Goal: Task Accomplishment & Management: Use online tool/utility

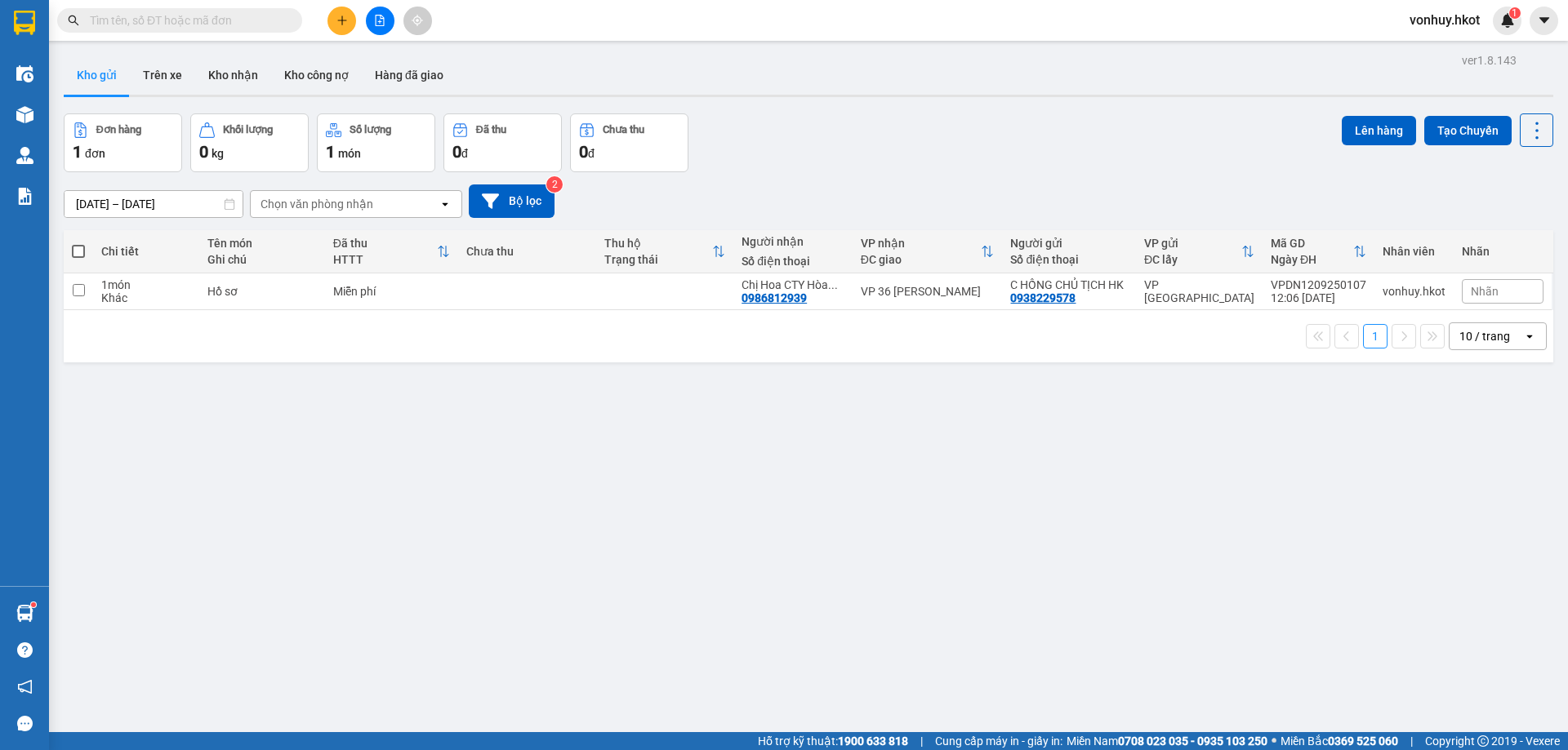
click at [220, 22] on input "text" at bounding box center [186, 20] width 193 height 18
paste input "PDP0909250037"
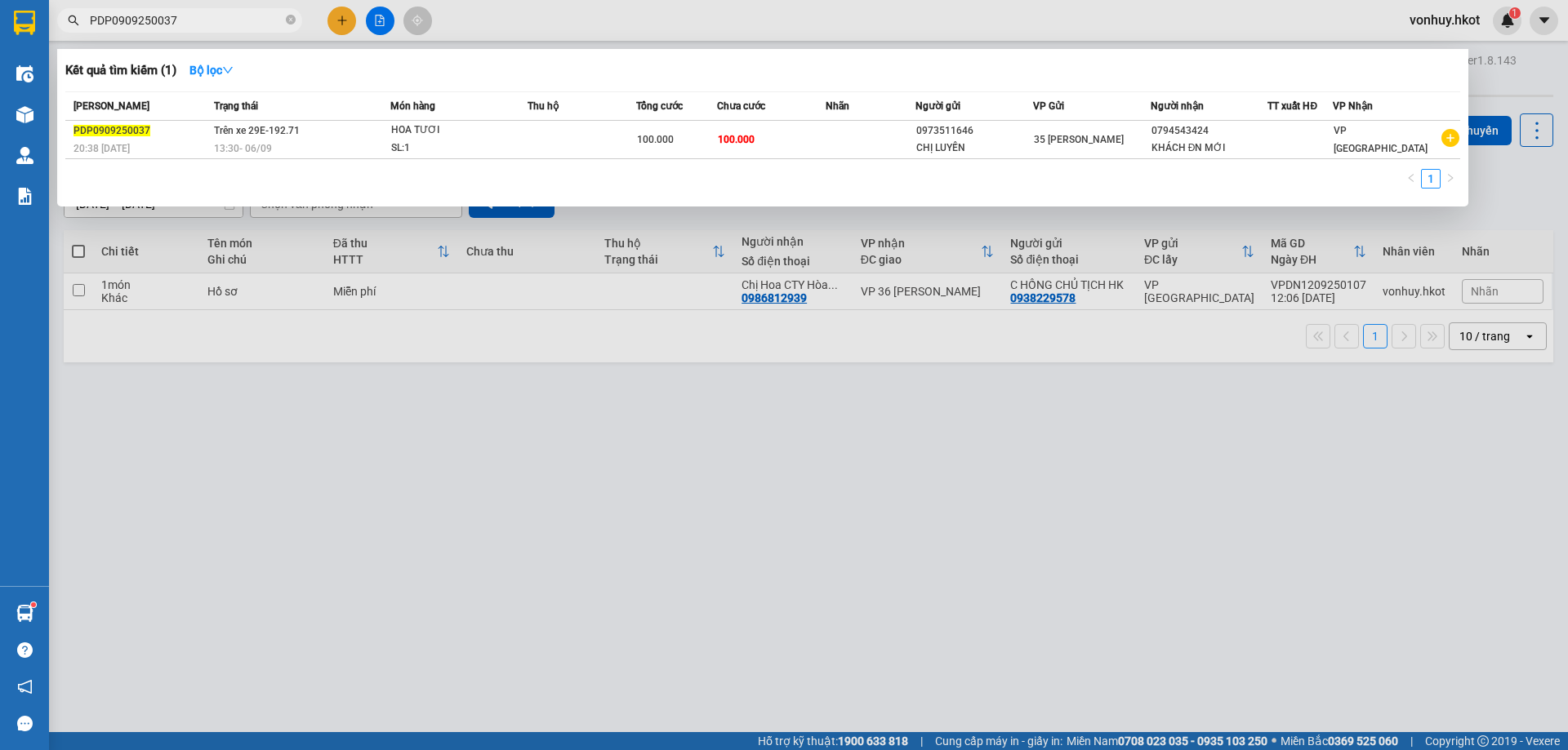
type input "PDP0909250037"
click at [741, 415] on div at bounding box center [784, 375] width 1568 height 750
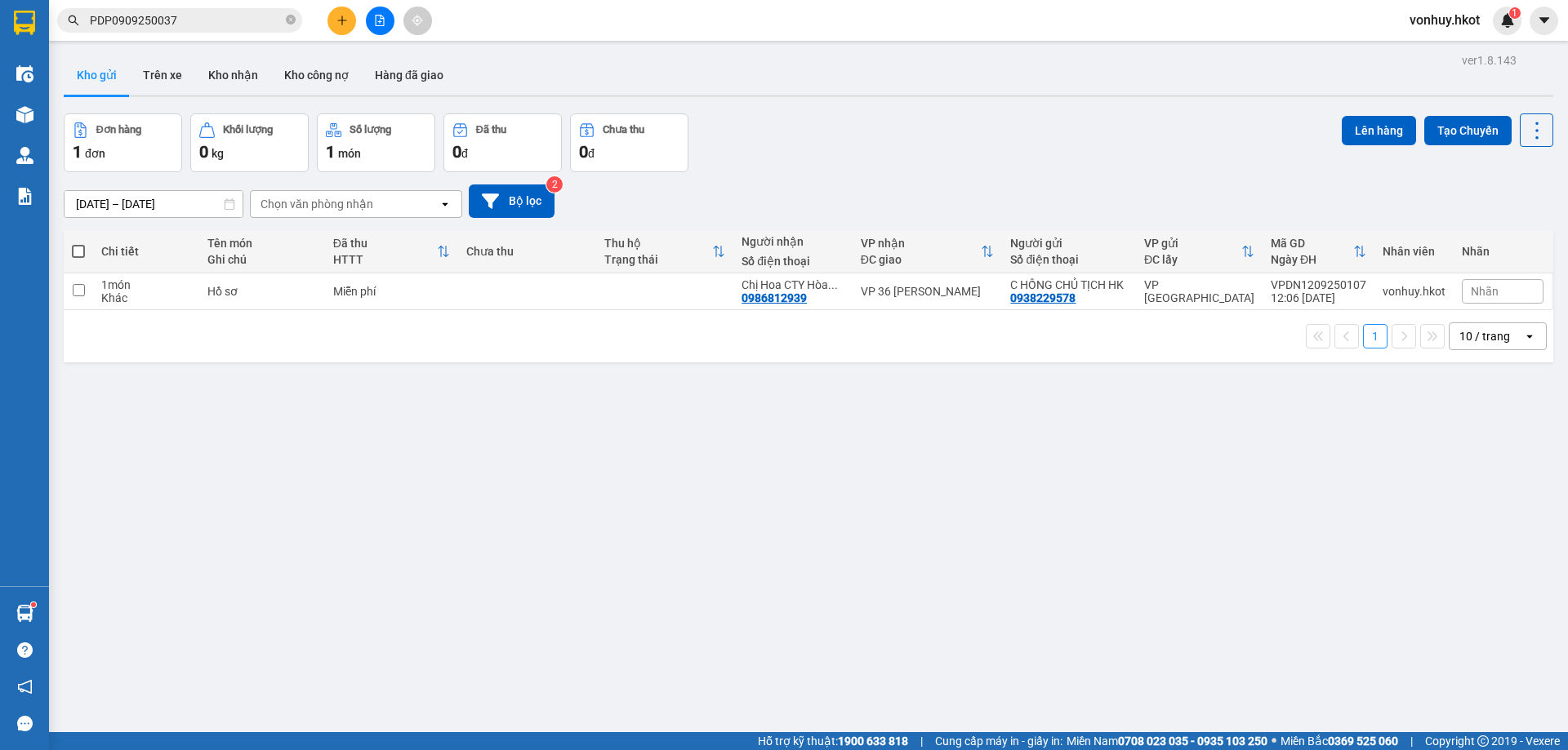
click at [169, 209] on input "[DATE] – [DATE]" at bounding box center [153, 204] width 179 height 26
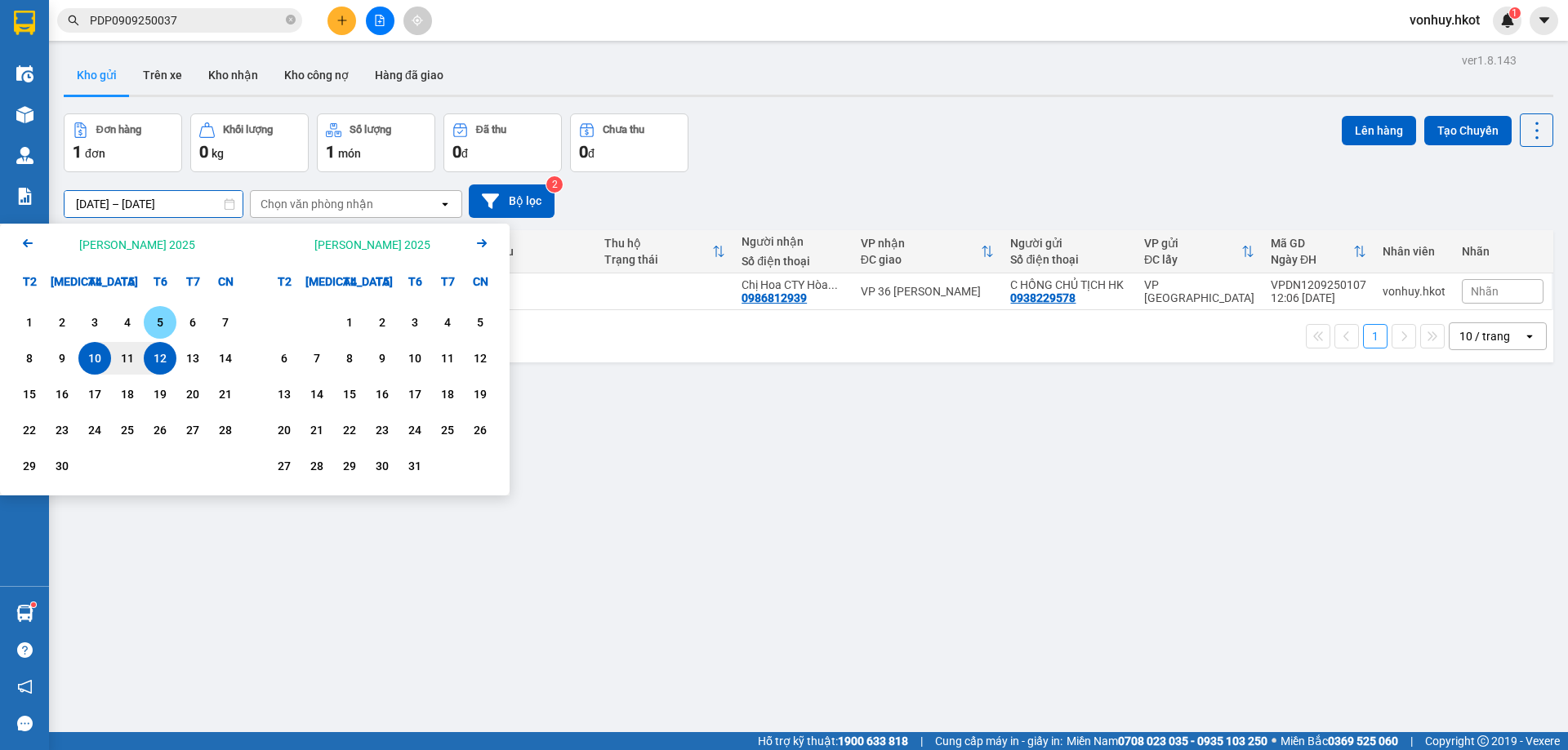
click at [169, 324] on div "5" at bounding box center [159, 323] width 22 height 20
click at [184, 324] on div "6" at bounding box center [192, 323] width 22 height 20
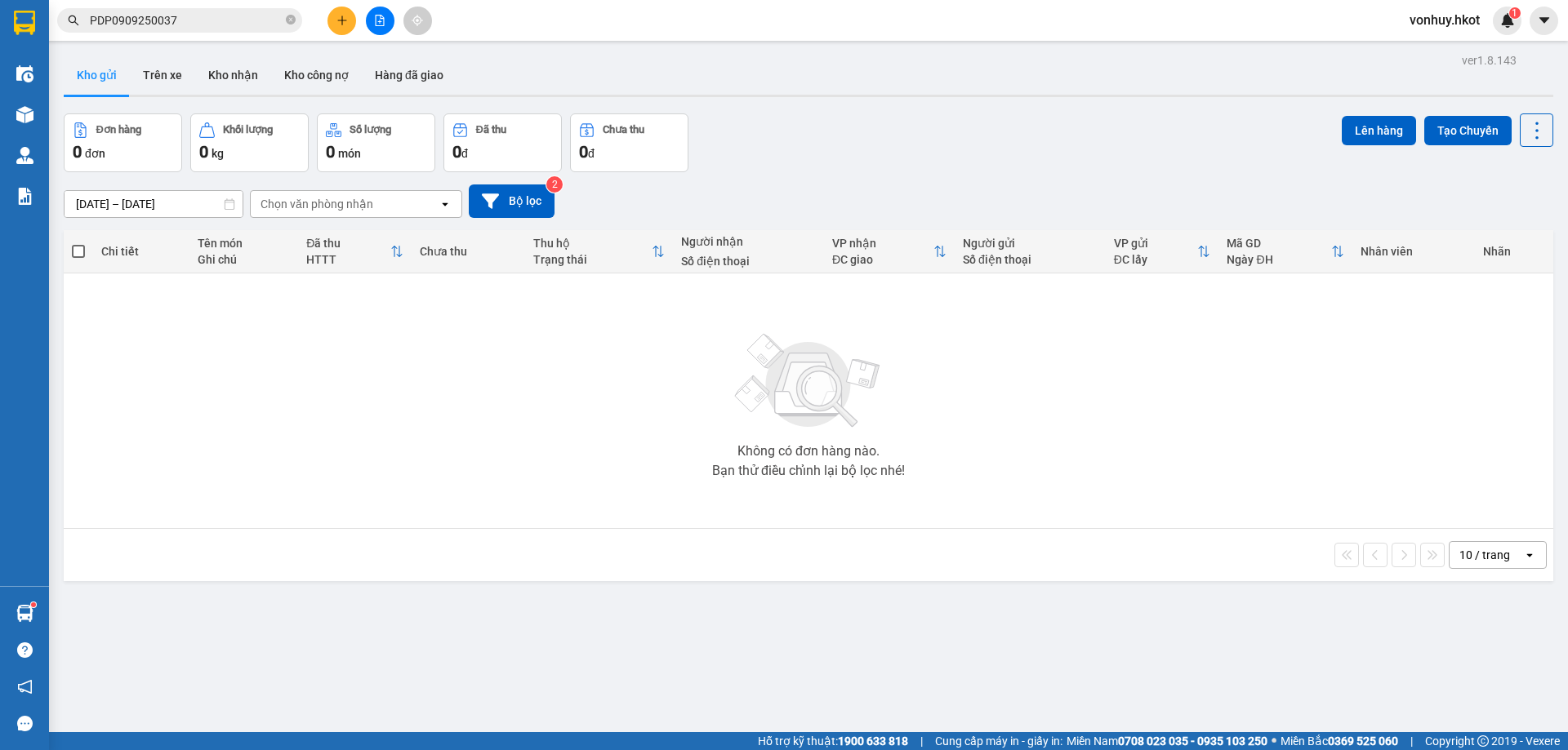
drag, startPoint x: 357, startPoint y: 202, endPoint x: 359, endPoint y: 214, distance: 12.2
click at [356, 202] on div "Chọn văn phòng nhận" at bounding box center [317, 204] width 113 height 17
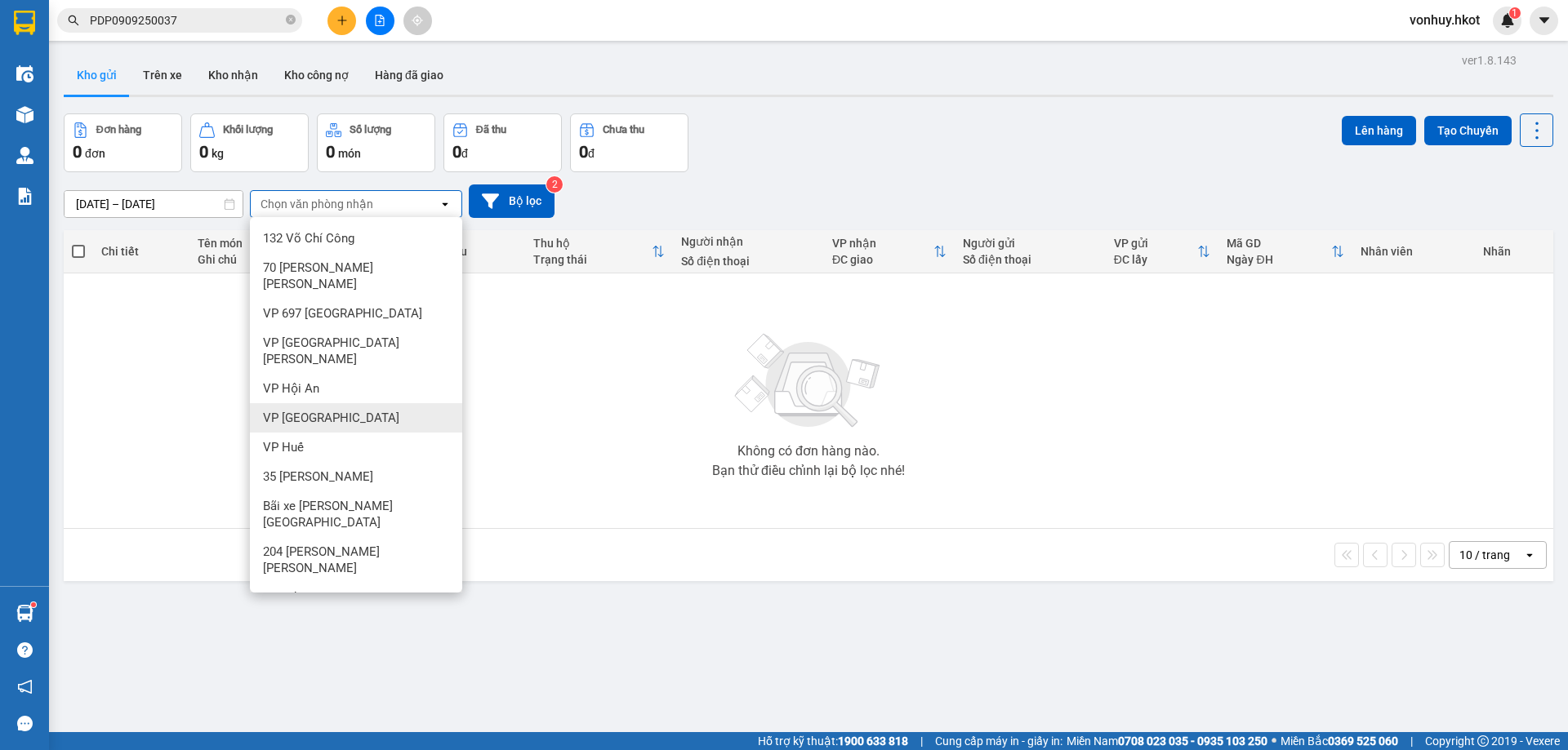
click at [334, 404] on div "VP [GEOGRAPHIC_DATA]" at bounding box center [356, 418] width 213 height 29
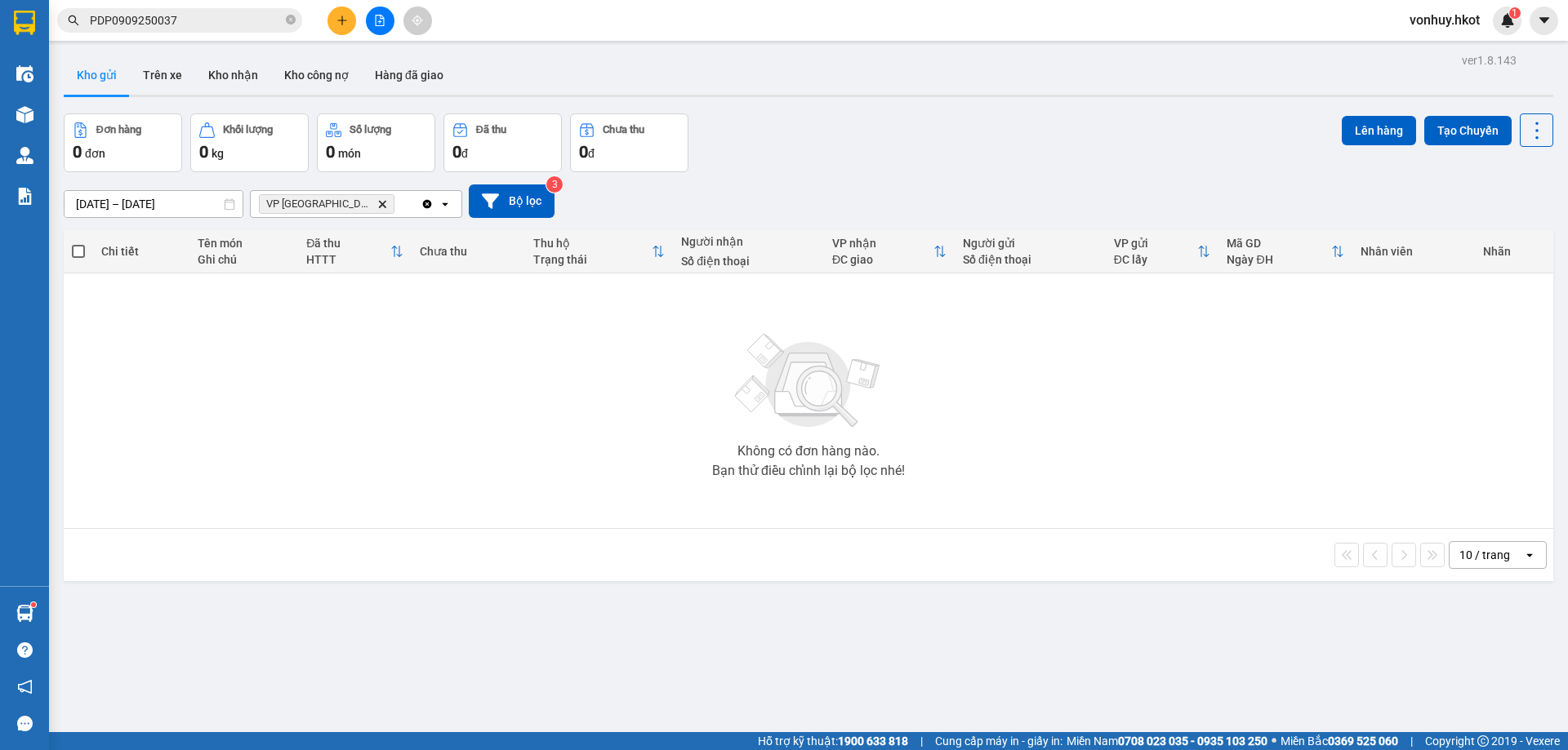
click at [100, 209] on input "[DATE] – [DATE]" at bounding box center [153, 204] width 179 height 26
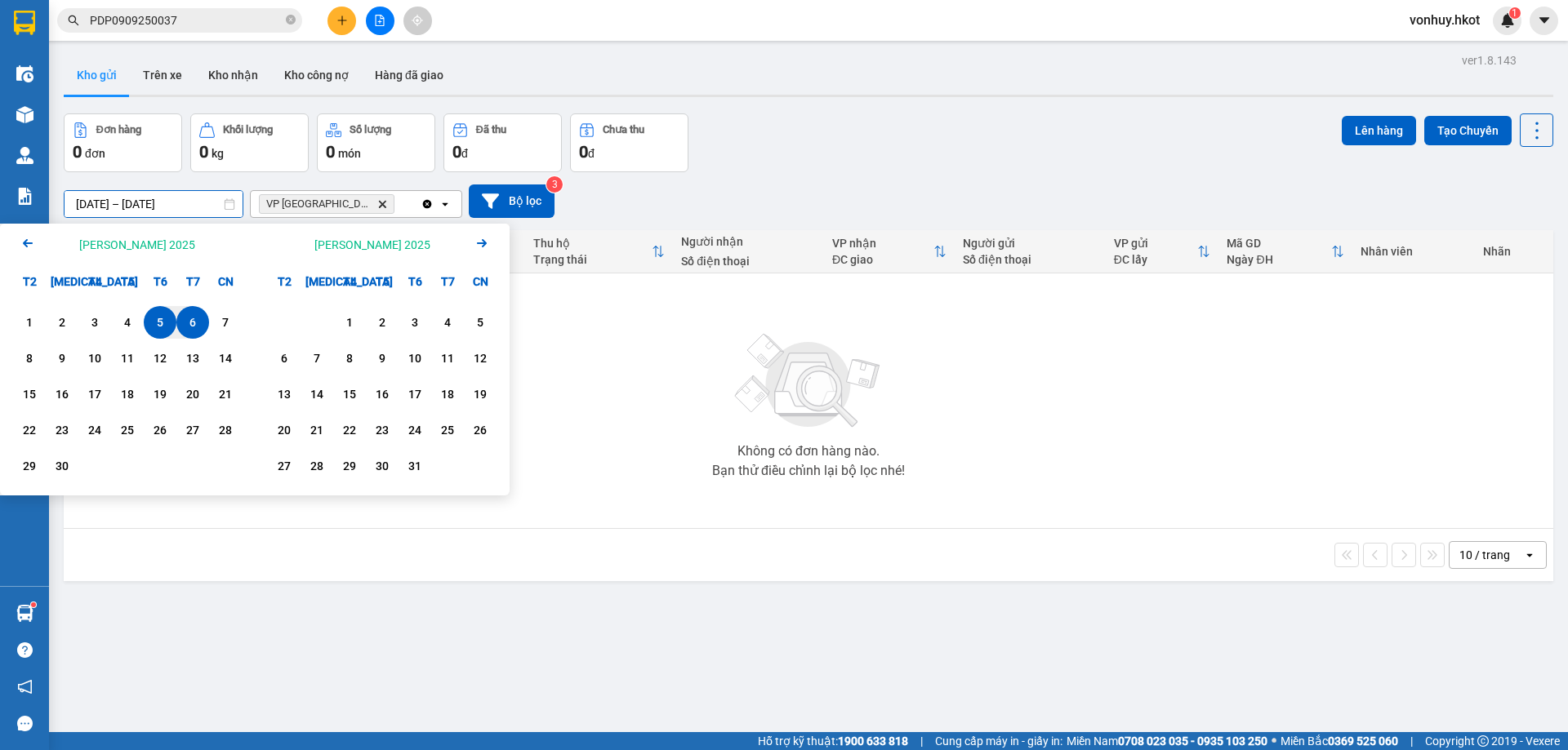
click at [195, 329] on div "6" at bounding box center [192, 323] width 22 height 20
click at [220, 328] on div "7" at bounding box center [224, 323] width 22 height 20
type input "[DATE] – [DATE]"
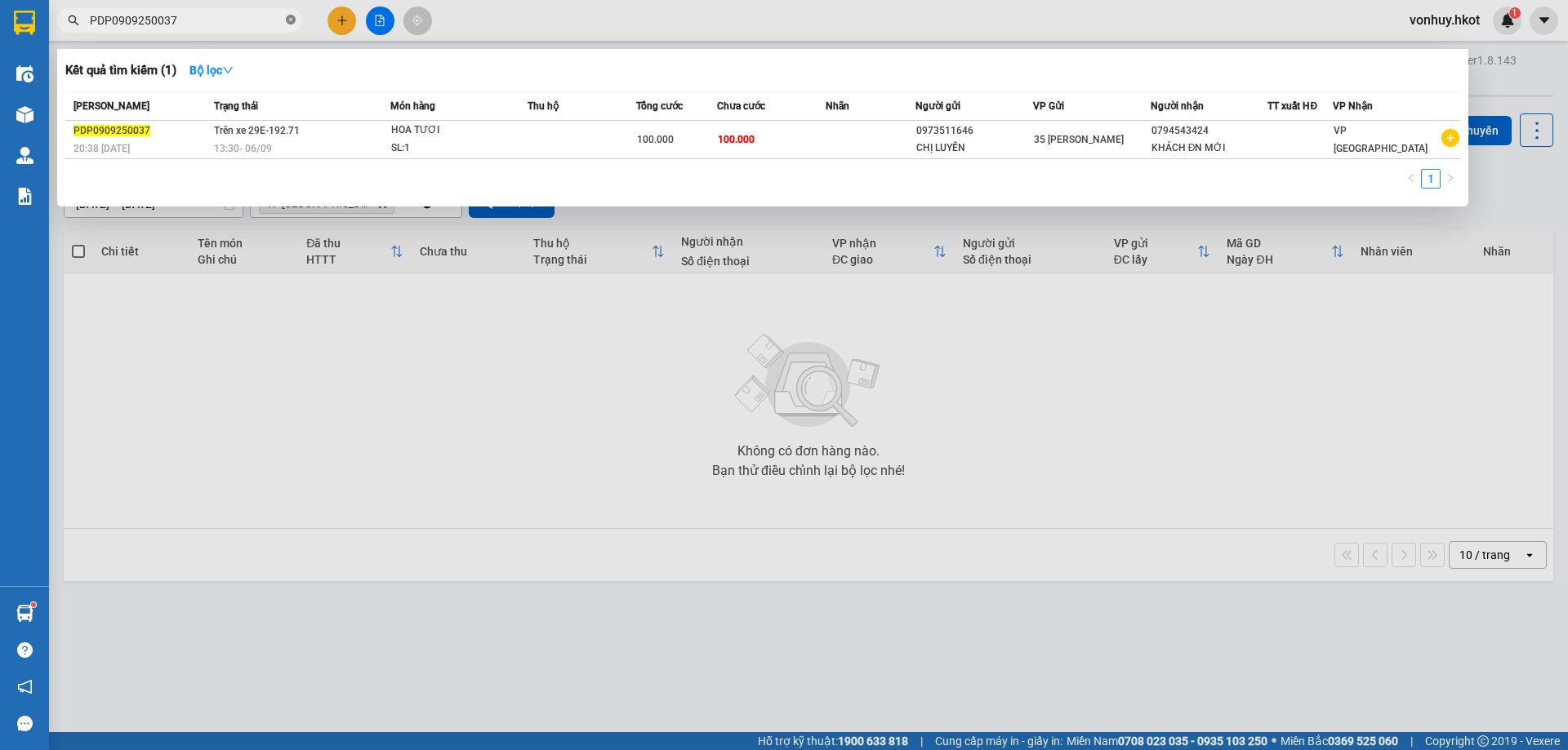
click at [291, 20] on icon "close-circle" at bounding box center [291, 20] width 10 height 10
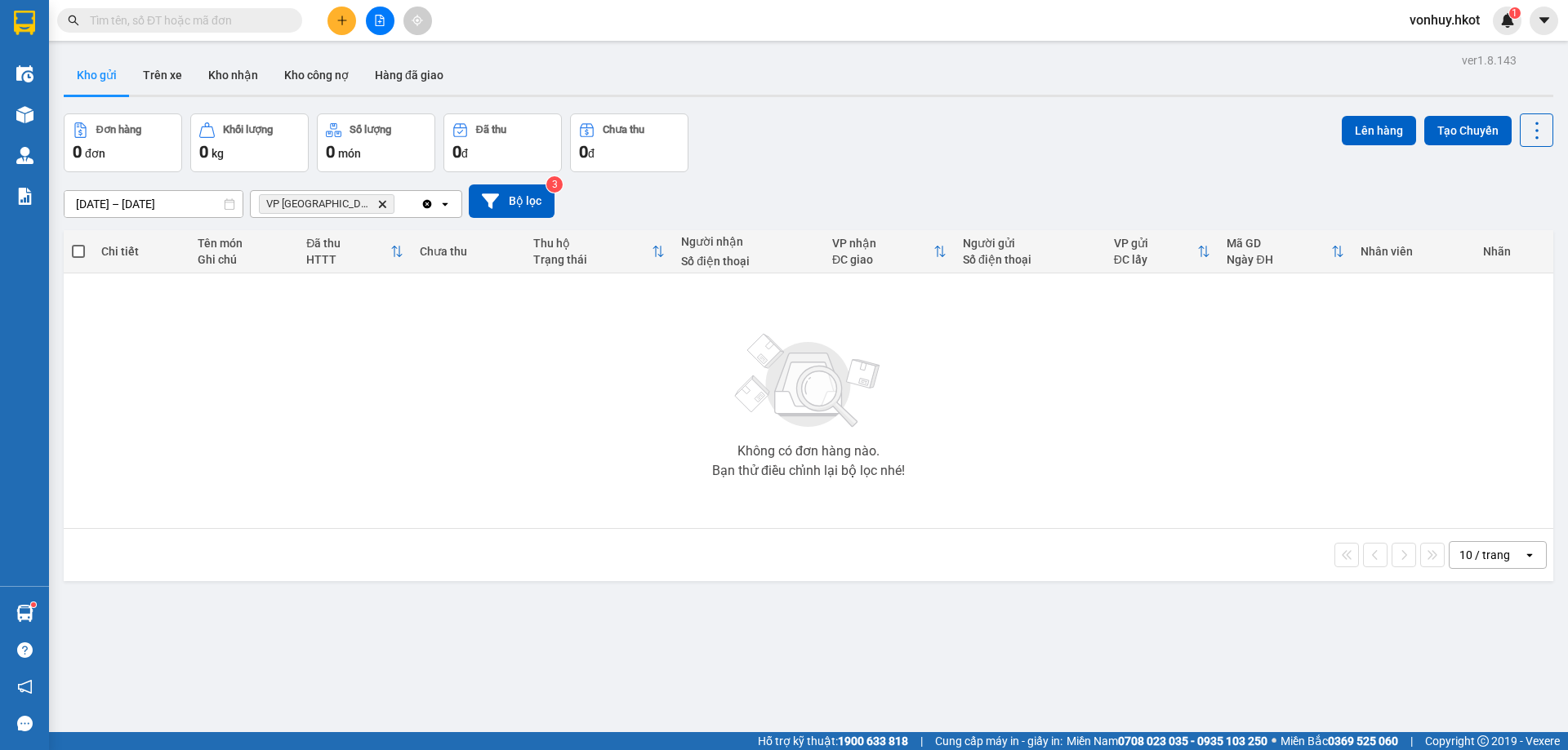
click at [101, 205] on input "[DATE] – [DATE]" at bounding box center [153, 204] width 179 height 26
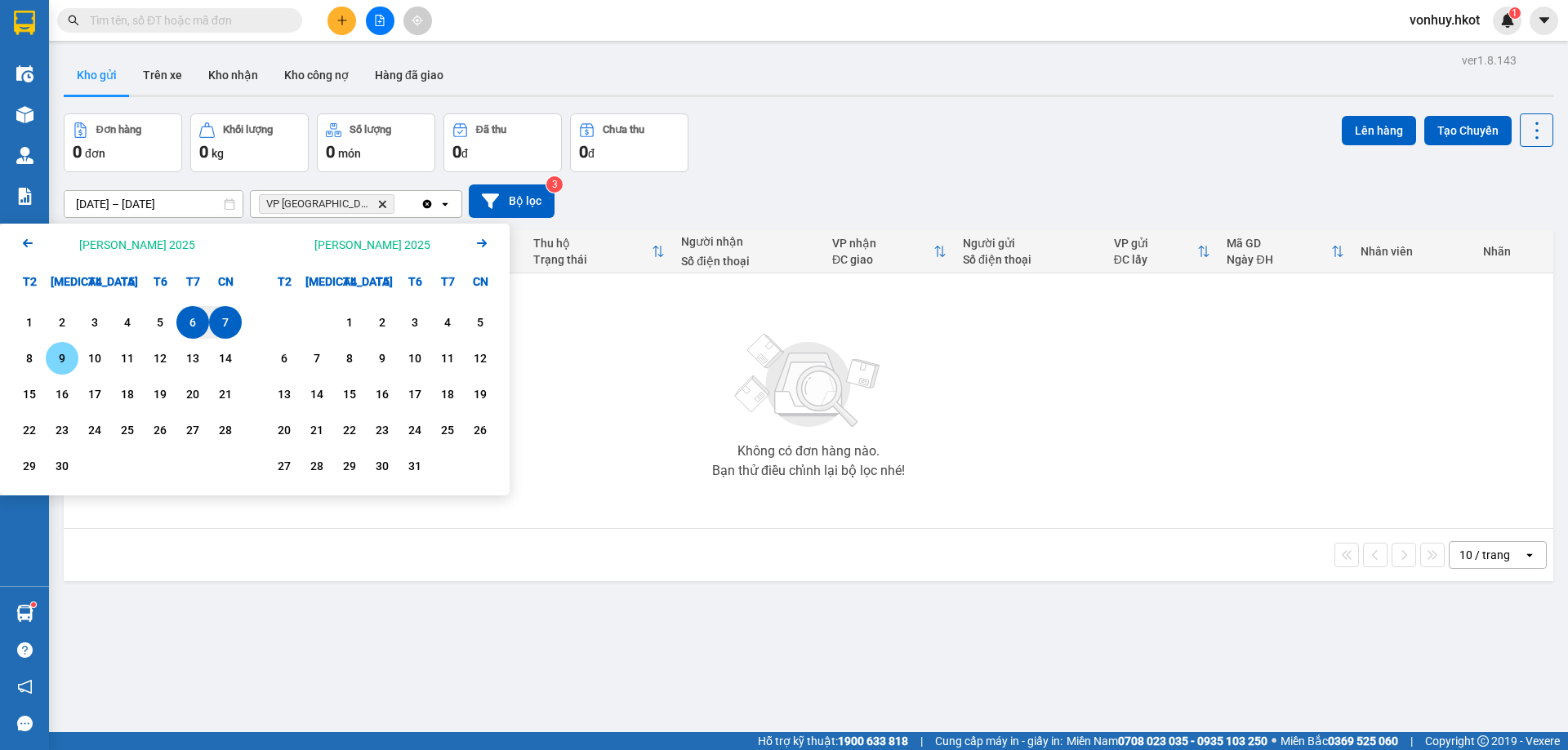
click at [53, 359] on div "9" at bounding box center [61, 358] width 22 height 20
click at [198, 318] on div "6" at bounding box center [192, 323] width 22 height 20
type input "[DATE] – [DATE]"
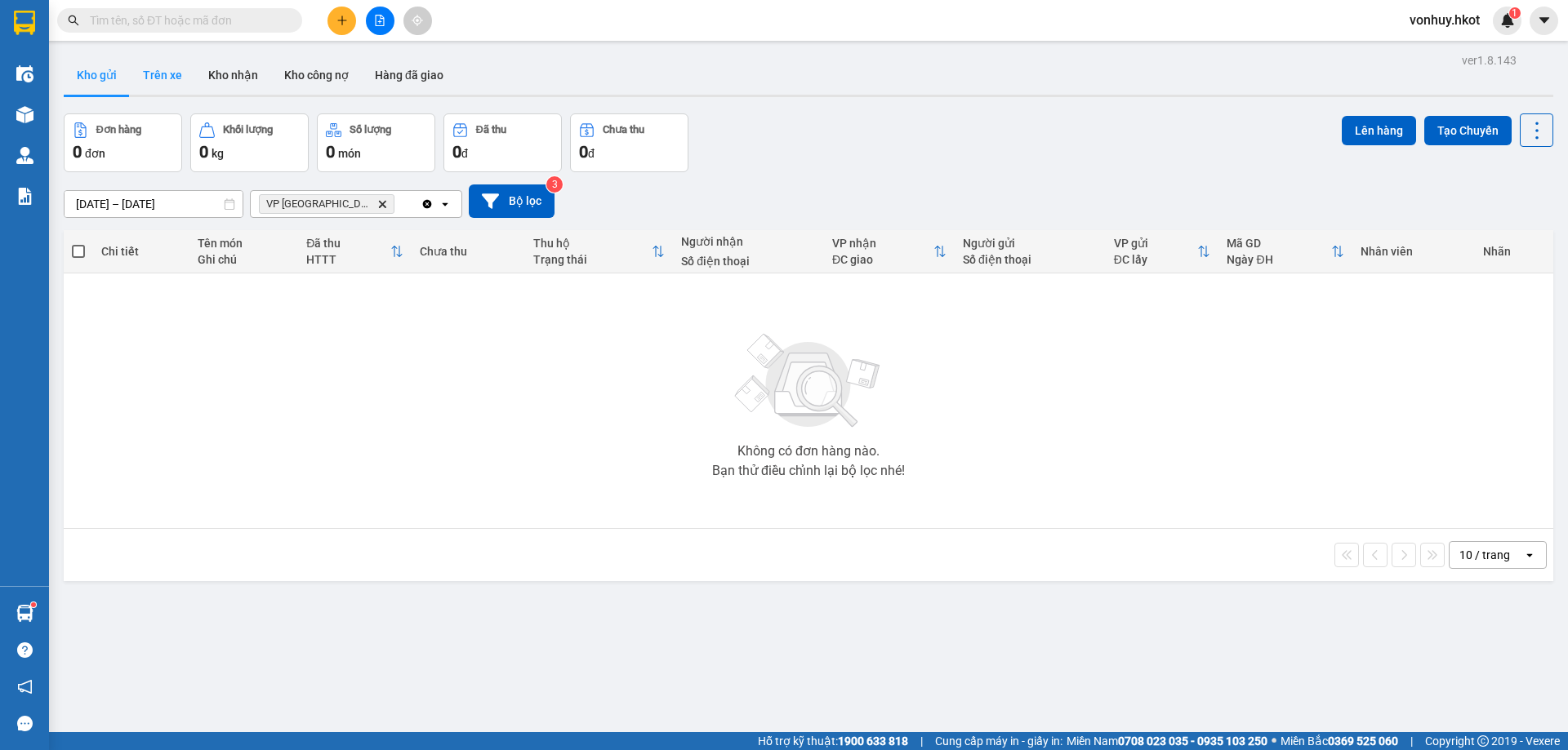
click at [153, 69] on button "Trên xe" at bounding box center [162, 75] width 65 height 39
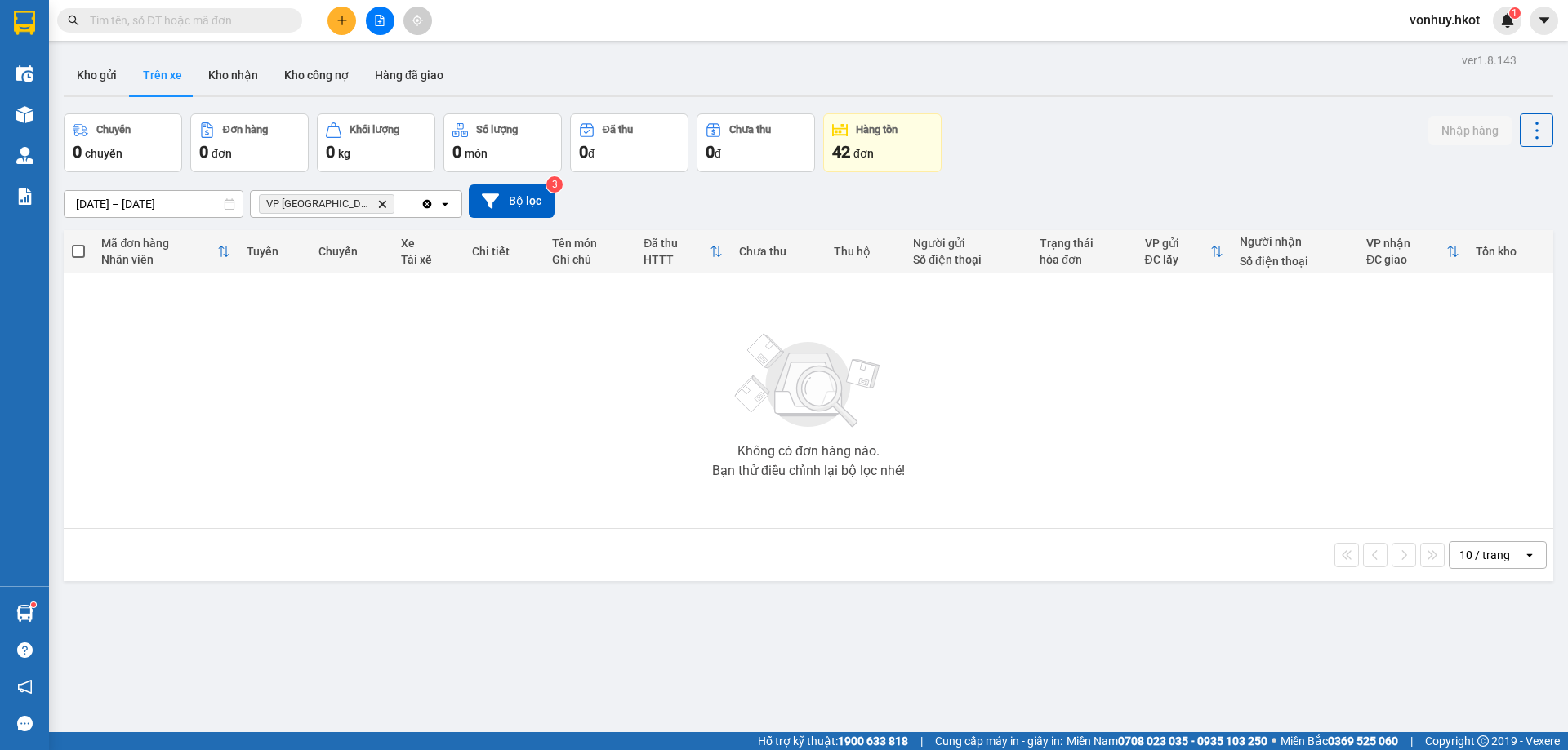
click at [107, 204] on input "[DATE] – [DATE]" at bounding box center [153, 204] width 179 height 26
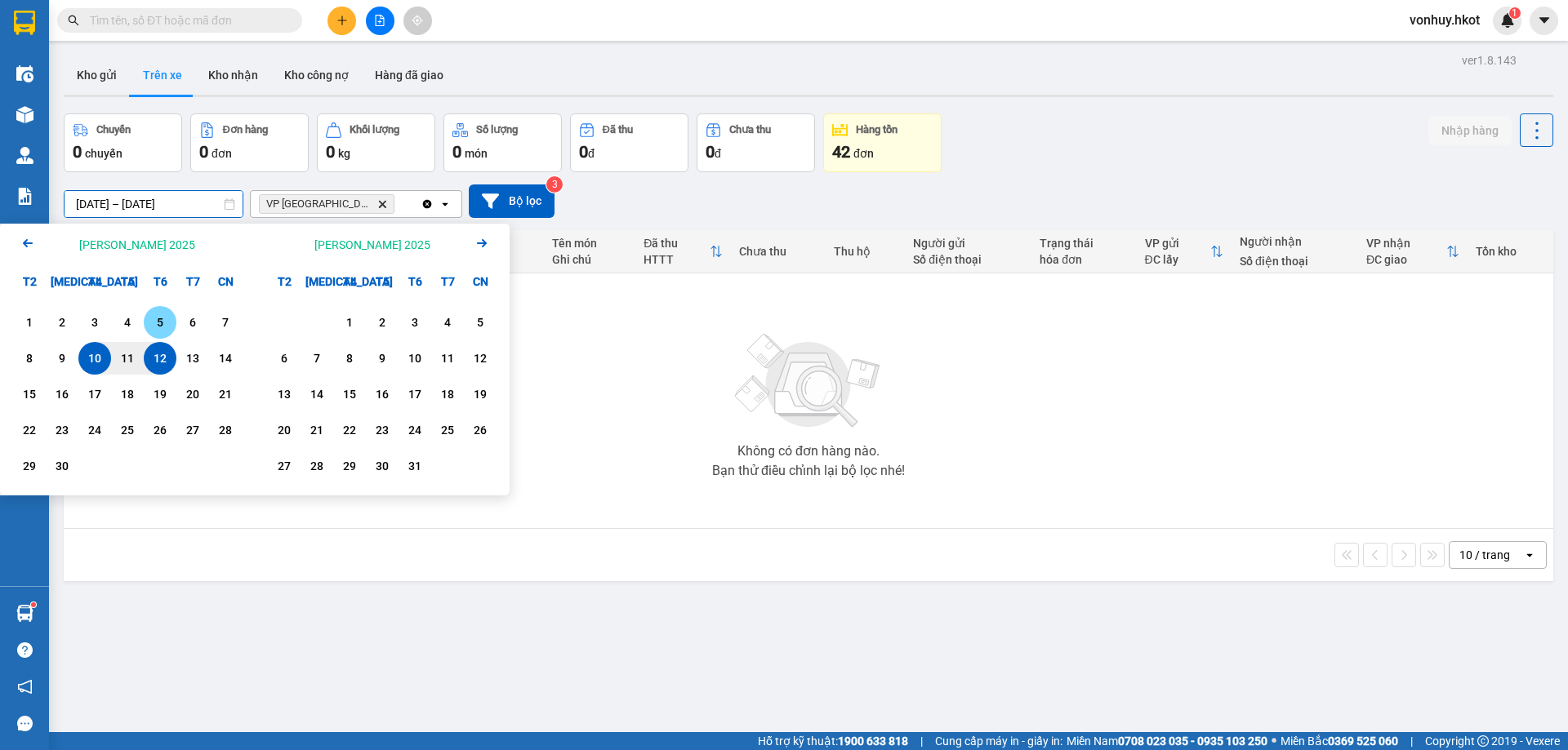
click at [157, 323] on div "5" at bounding box center [159, 323] width 22 height 20
click at [53, 359] on div "9" at bounding box center [61, 358] width 22 height 20
type input "[DATE] – [DATE]"
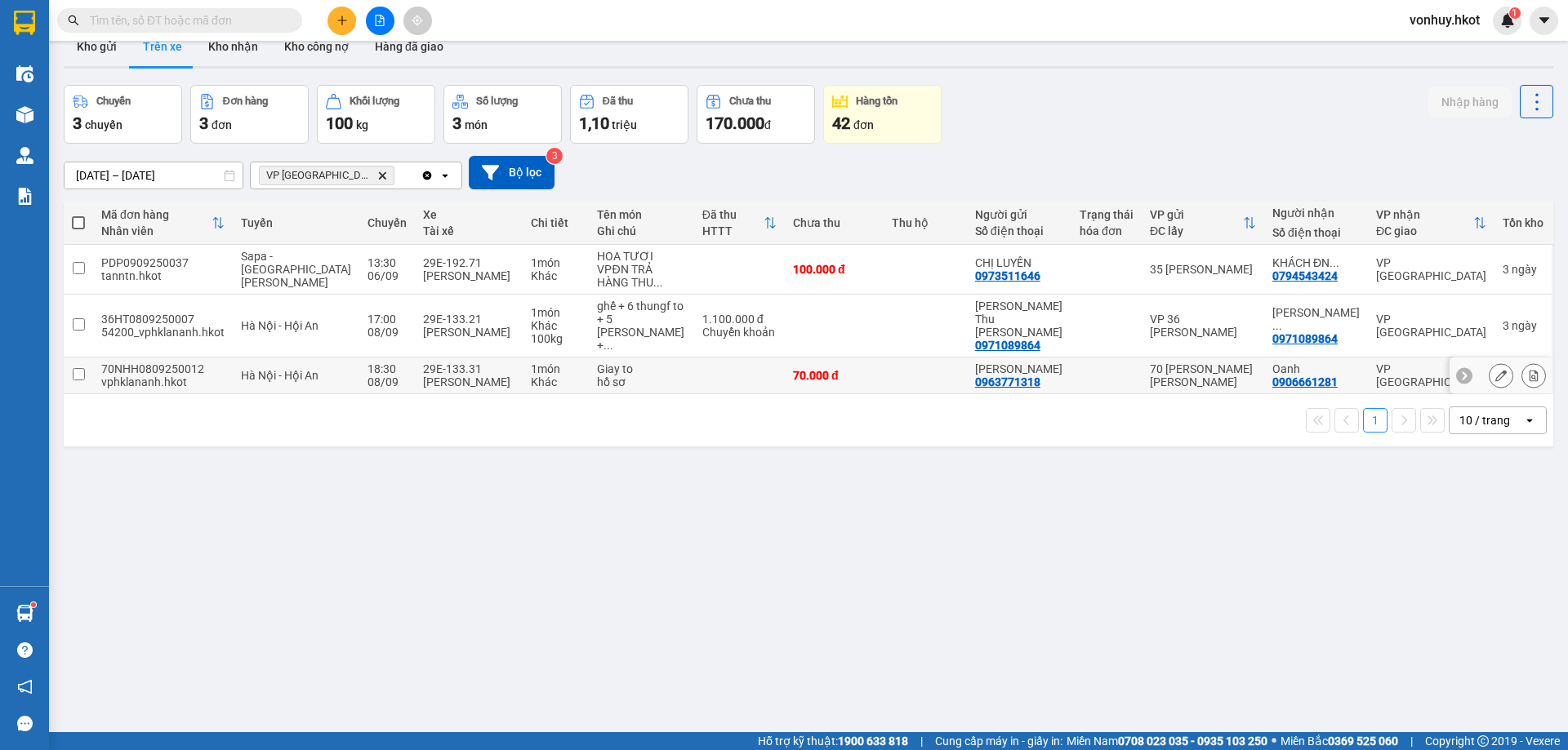
scroll to position [32, 0]
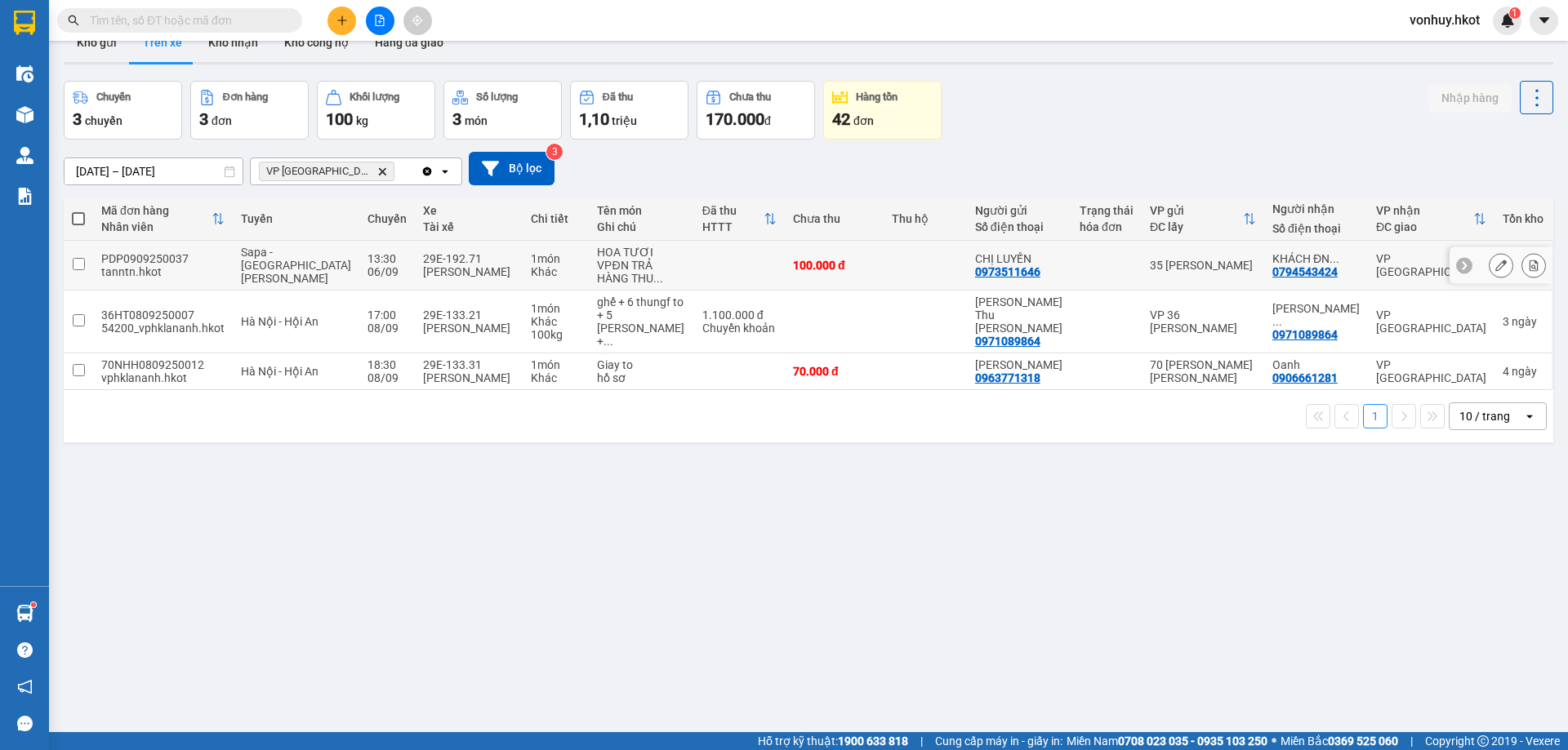
click at [188, 271] on div "tanntn.hkot" at bounding box center [163, 271] width 123 height 13
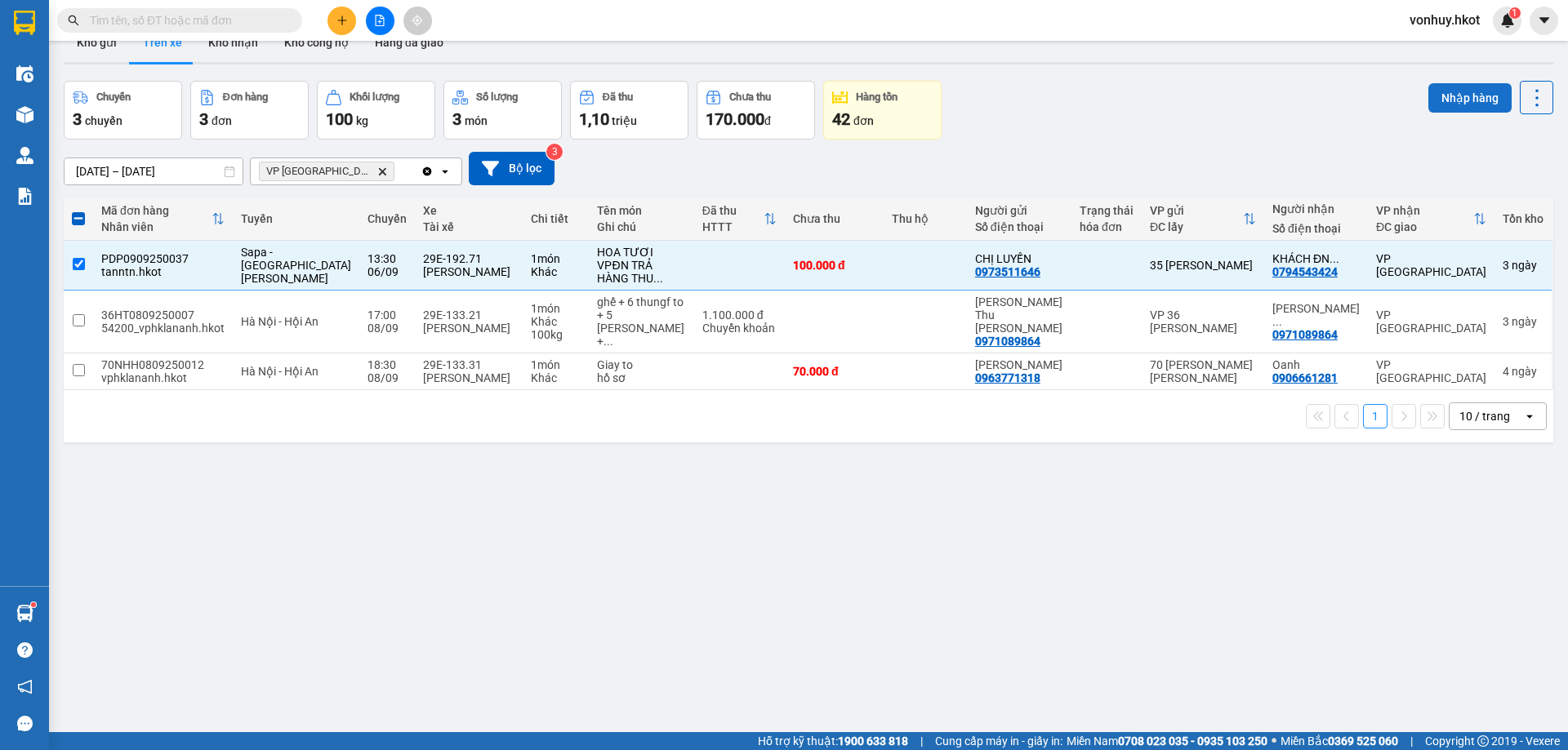
click at [1436, 95] on button "Nhập hàng" at bounding box center [1469, 98] width 83 height 29
checkbox input "false"
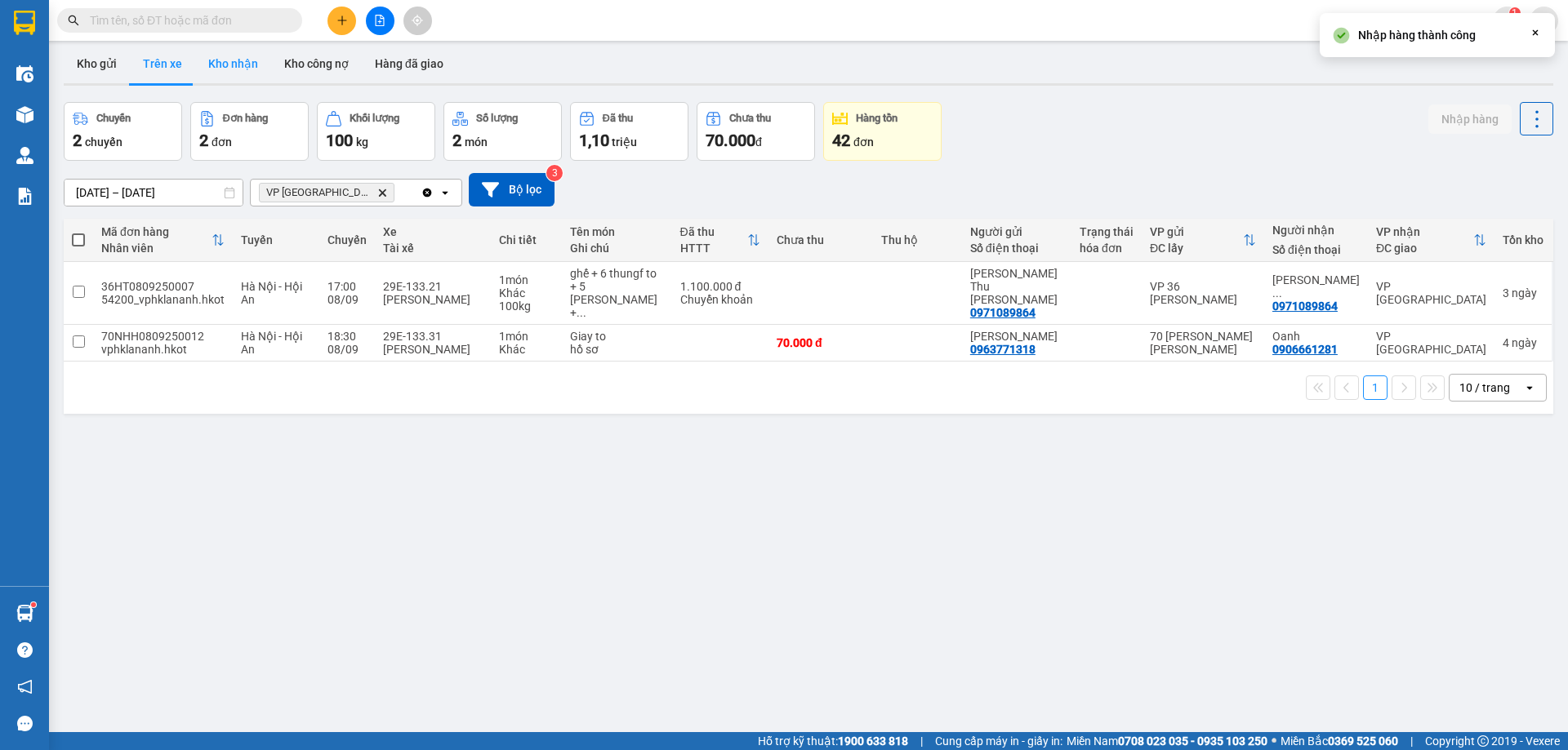
scroll to position [0, 0]
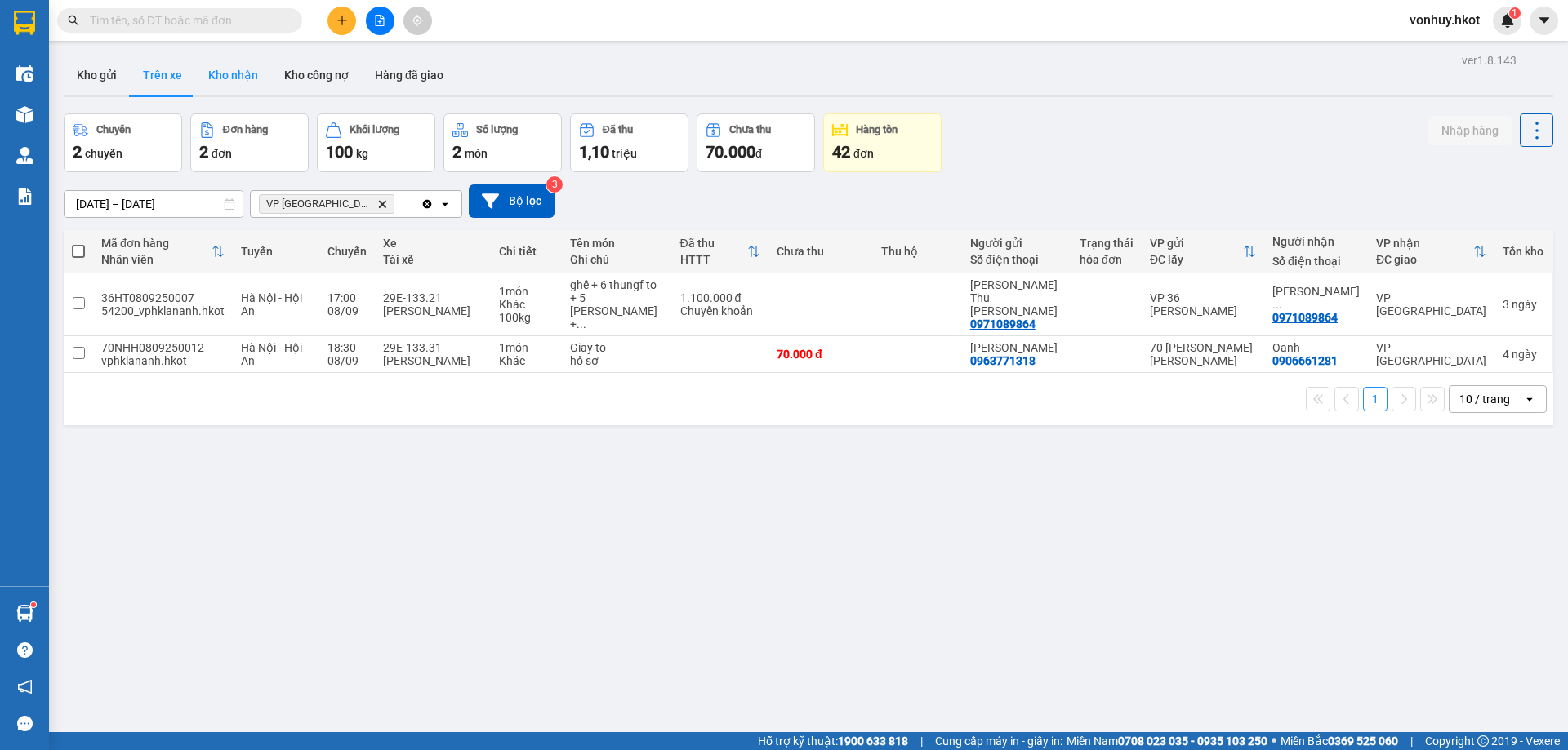
click at [230, 73] on button "Kho nhận" at bounding box center [233, 75] width 76 height 39
type input "[DATE] – [DATE]"
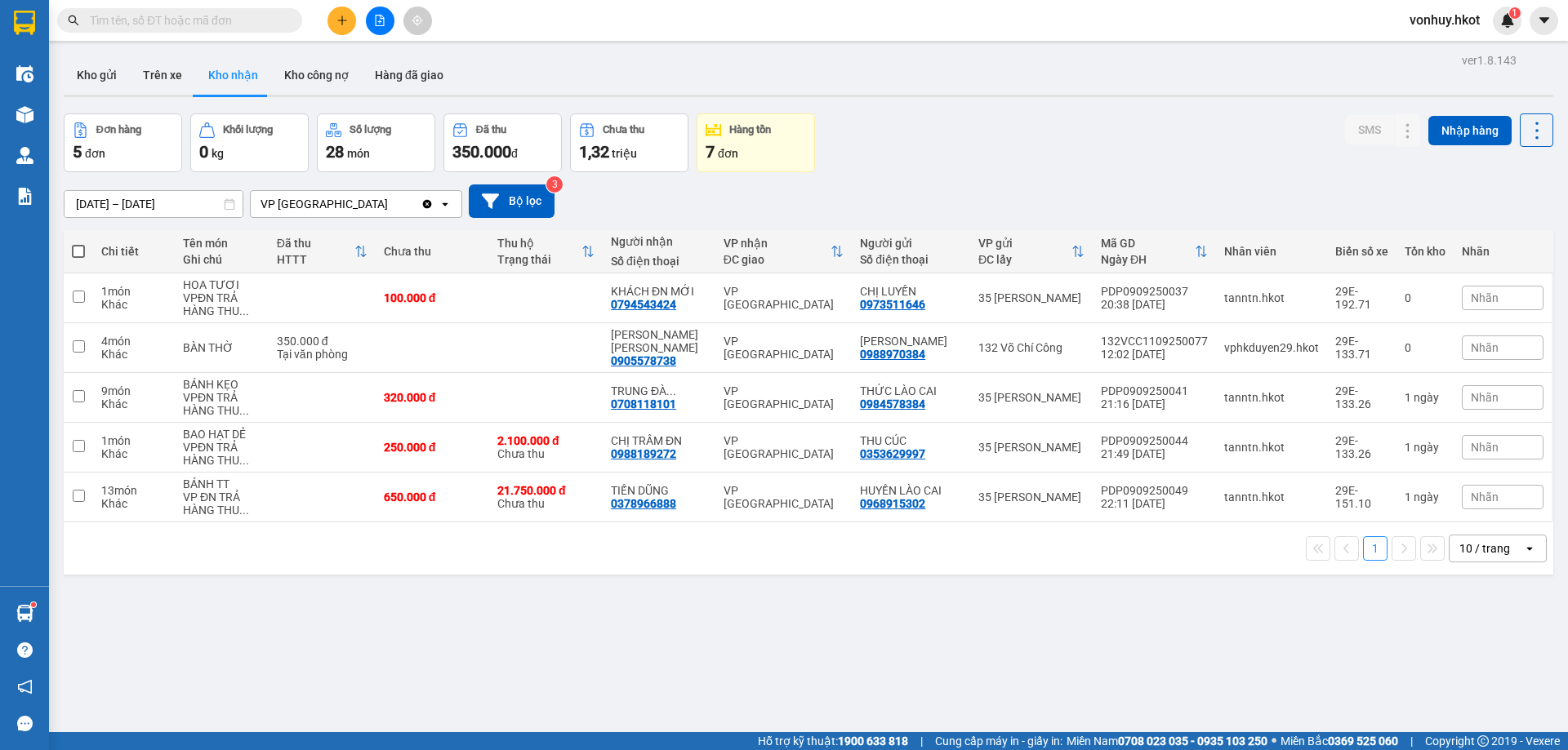
click at [234, 269] on th "Tên món Ghi chú" at bounding box center [221, 252] width 94 height 43
click at [294, 289] on td at bounding box center [322, 297] width 107 height 50
checkbox input "true"
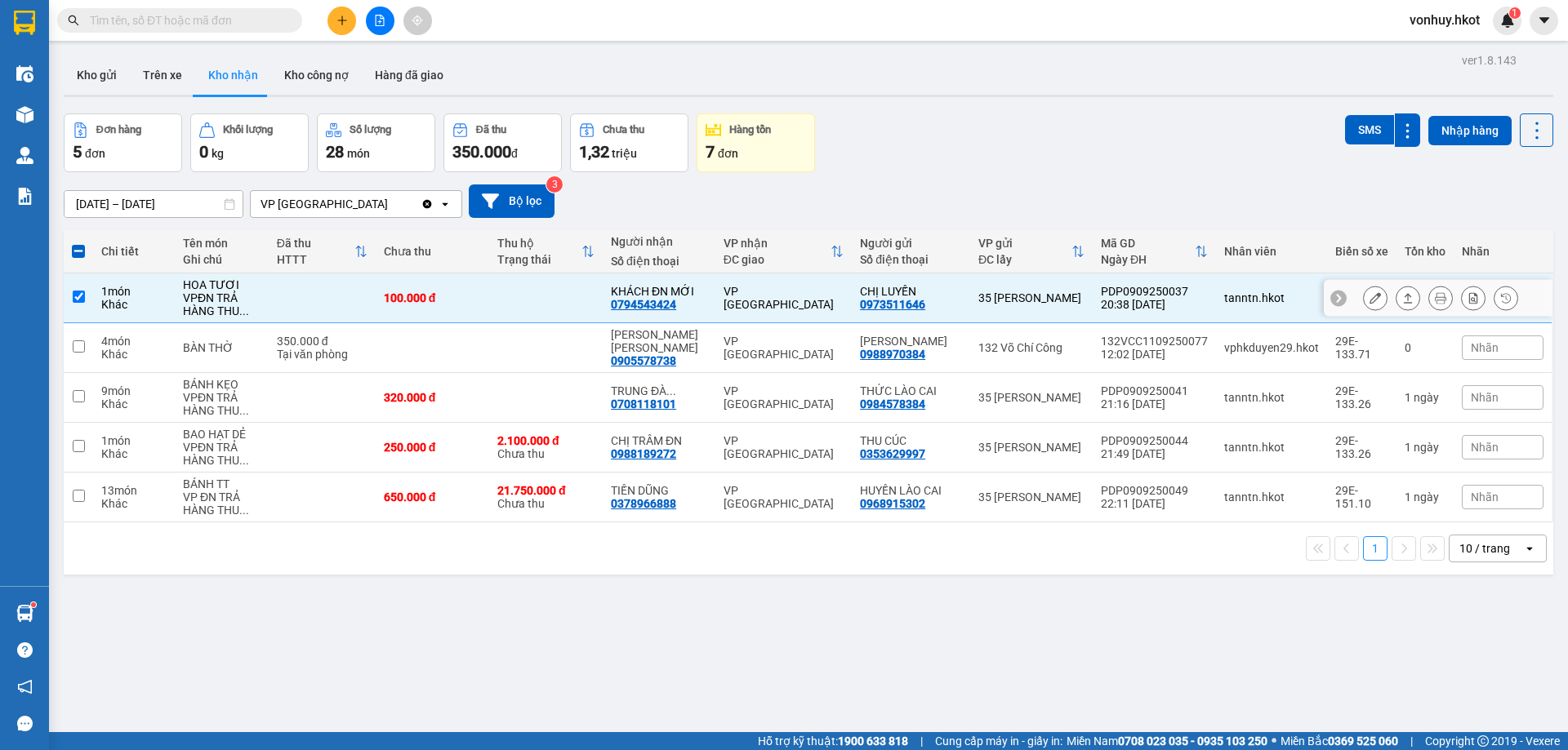
click at [1397, 290] on button at bounding box center [1408, 297] width 22 height 28
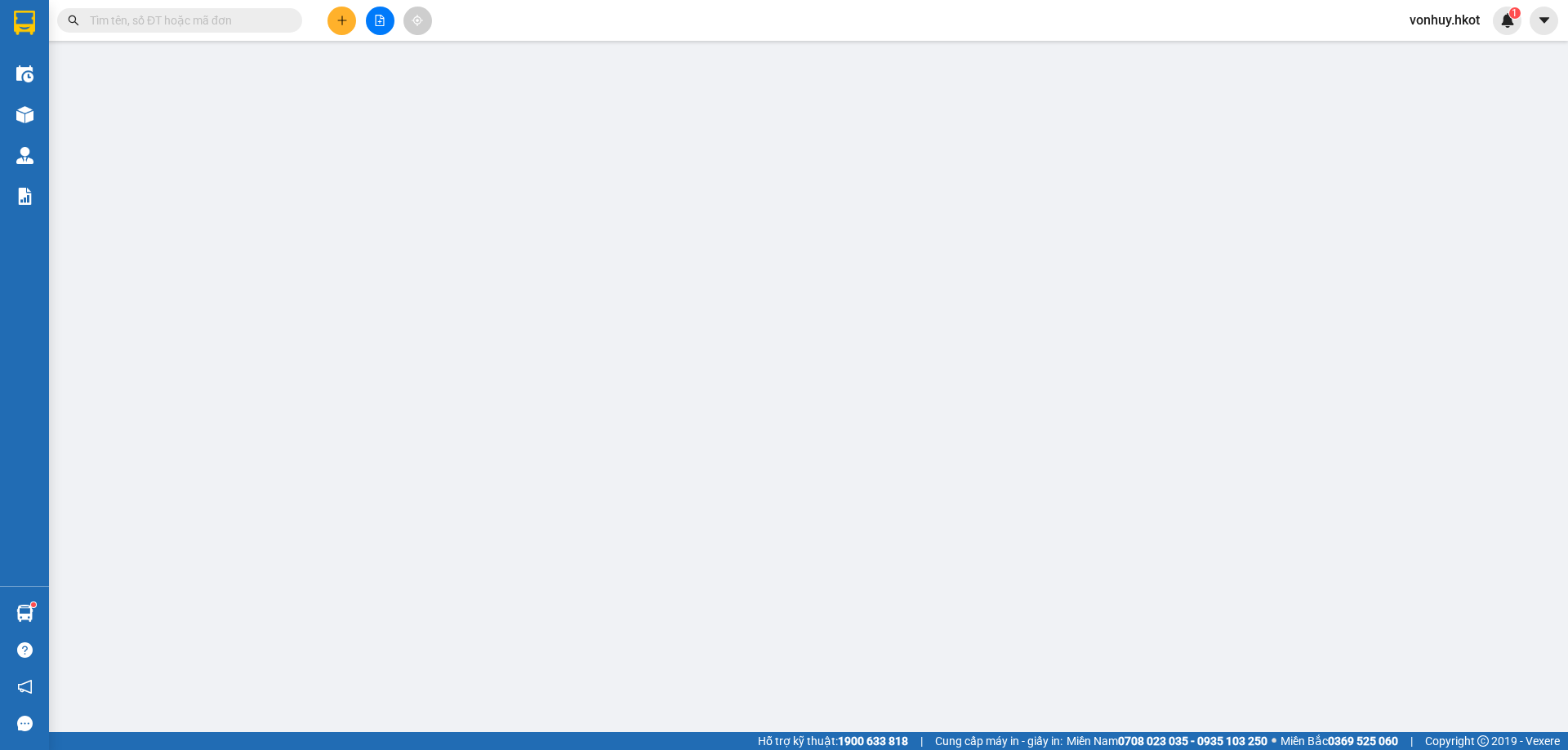
type input "0973511646"
type input "CHỊ LUYẾN"
type input "0794543424"
type input "KHÁCH ĐN MỚI"
type input "100.000"
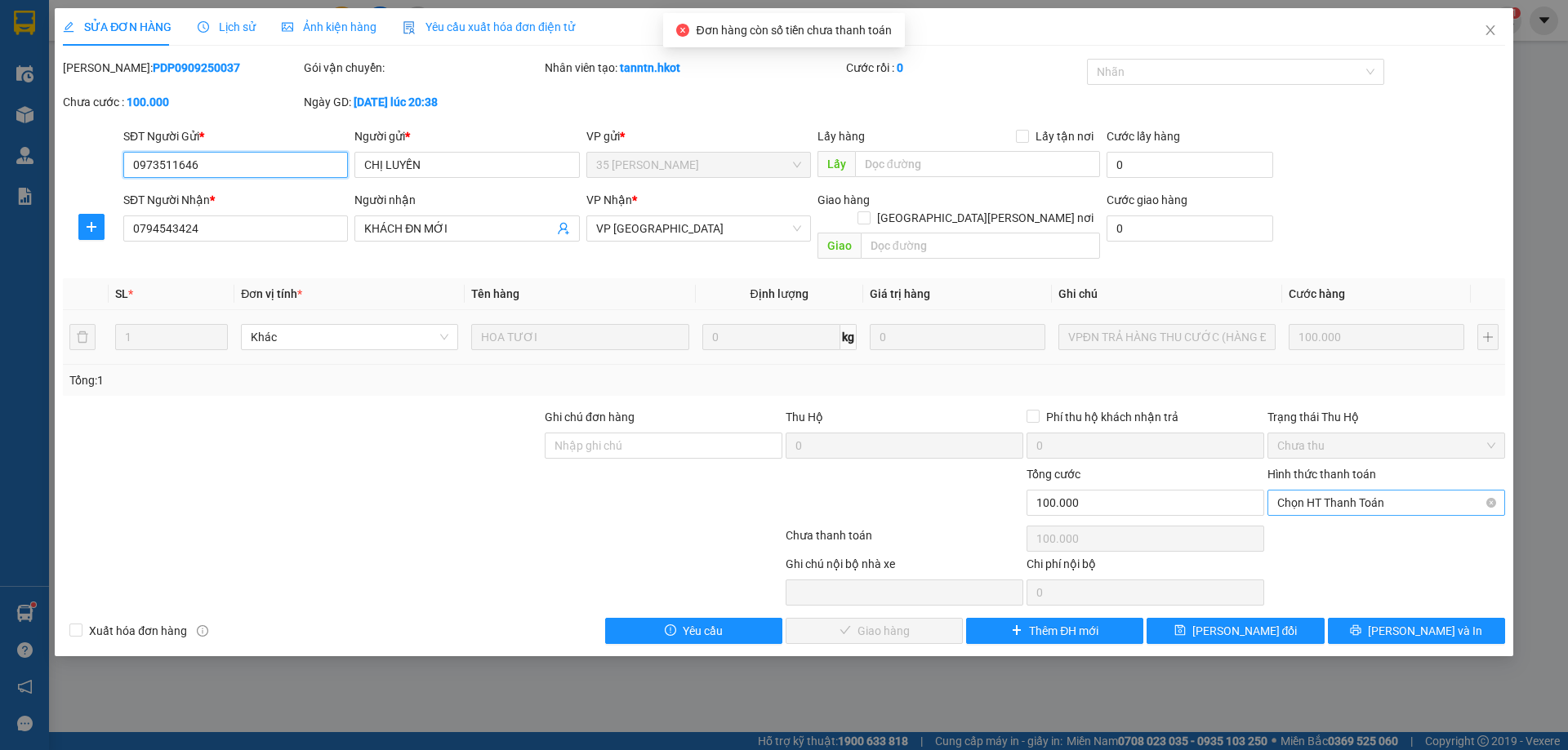
click at [1347, 491] on span "Chọn HT Thanh Toán" at bounding box center [1387, 502] width 219 height 24
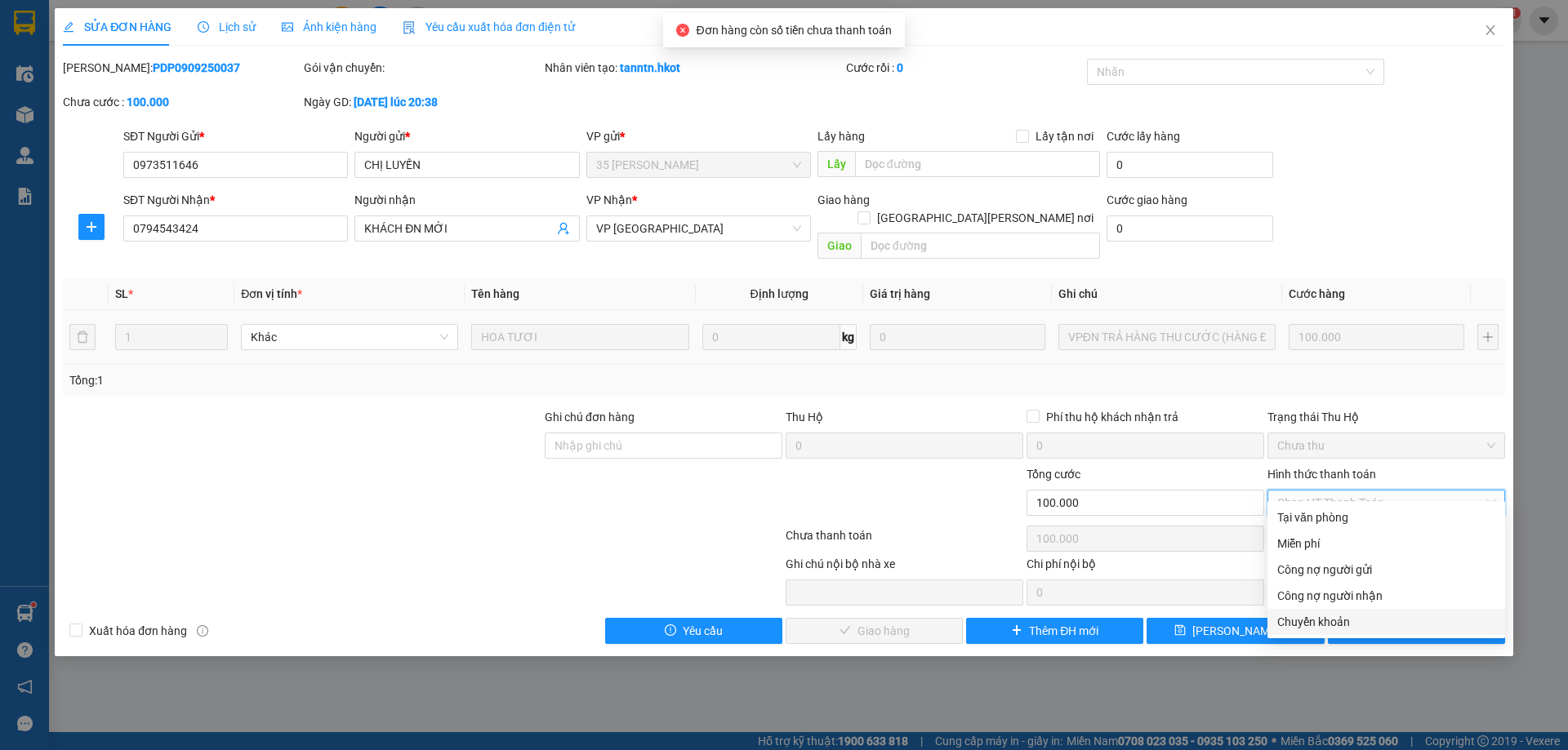
click at [1304, 631] on div "Chuyển khoản" at bounding box center [1387, 622] width 238 height 26
type input "0"
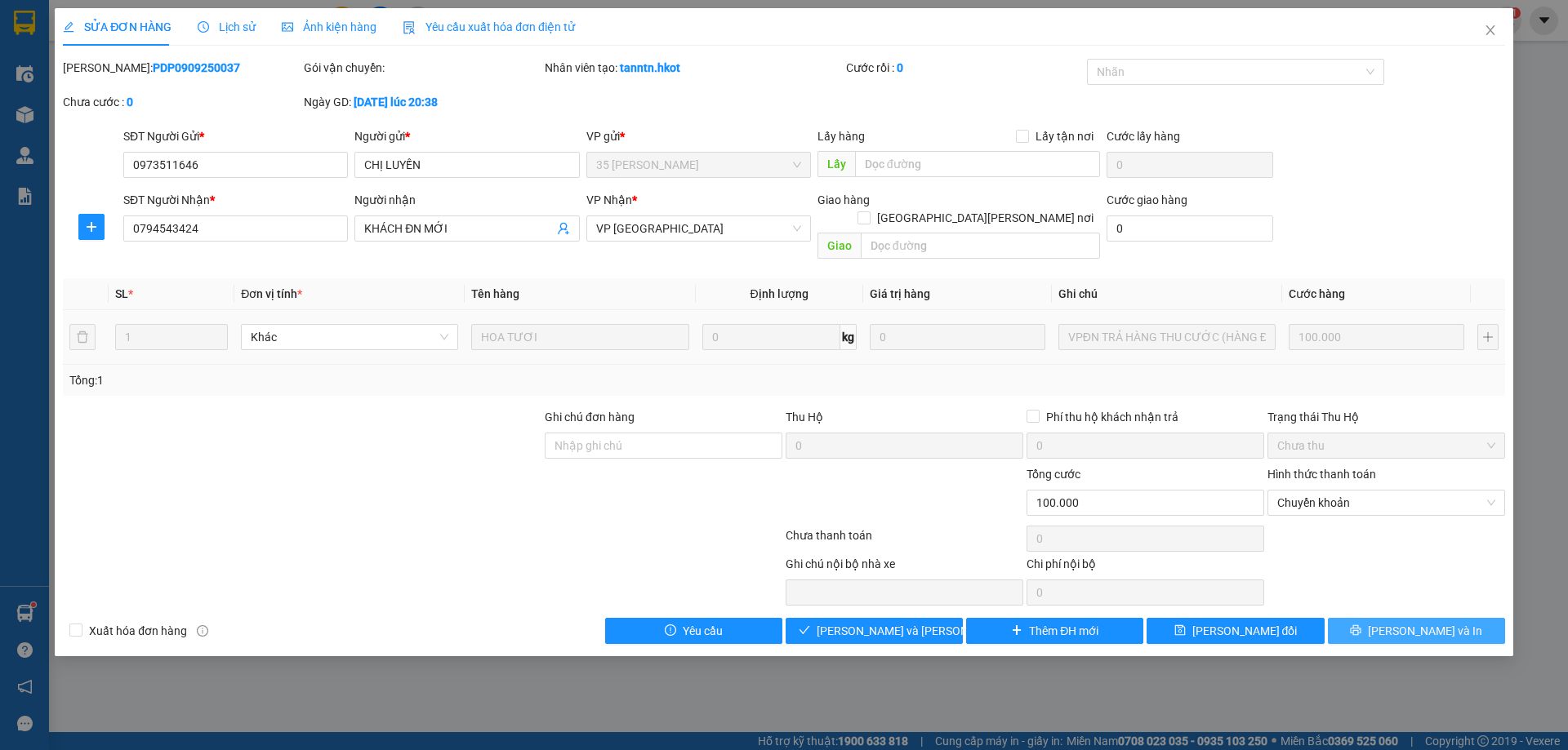
click at [1350, 618] on button "[PERSON_NAME] và In" at bounding box center [1417, 631] width 178 height 26
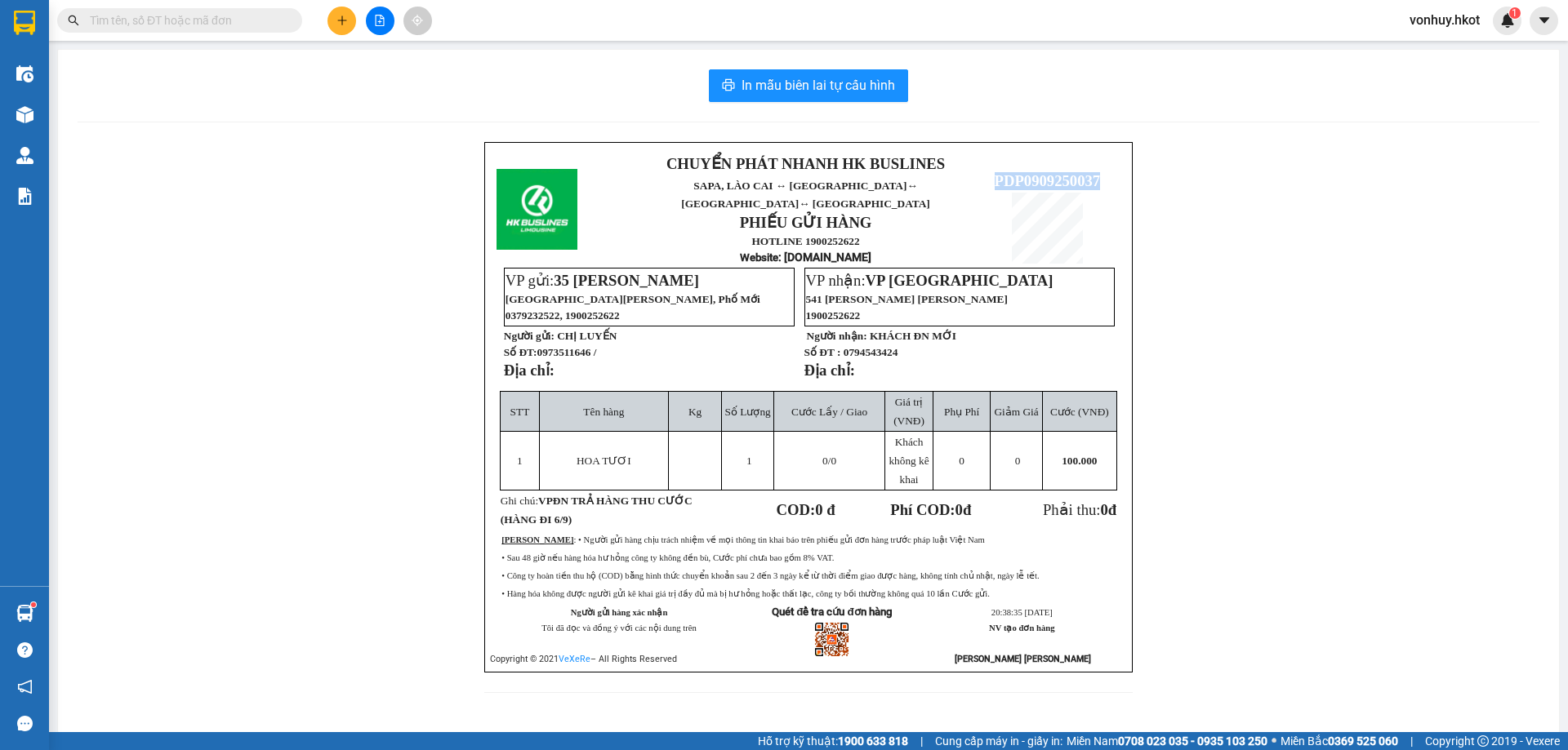
drag, startPoint x: 983, startPoint y: 164, endPoint x: 1096, endPoint y: 171, distance: 113.2
click at [1096, 173] on p "PDP0909250037" at bounding box center [1047, 181] width 145 height 18
copy span "PDP0909250037"
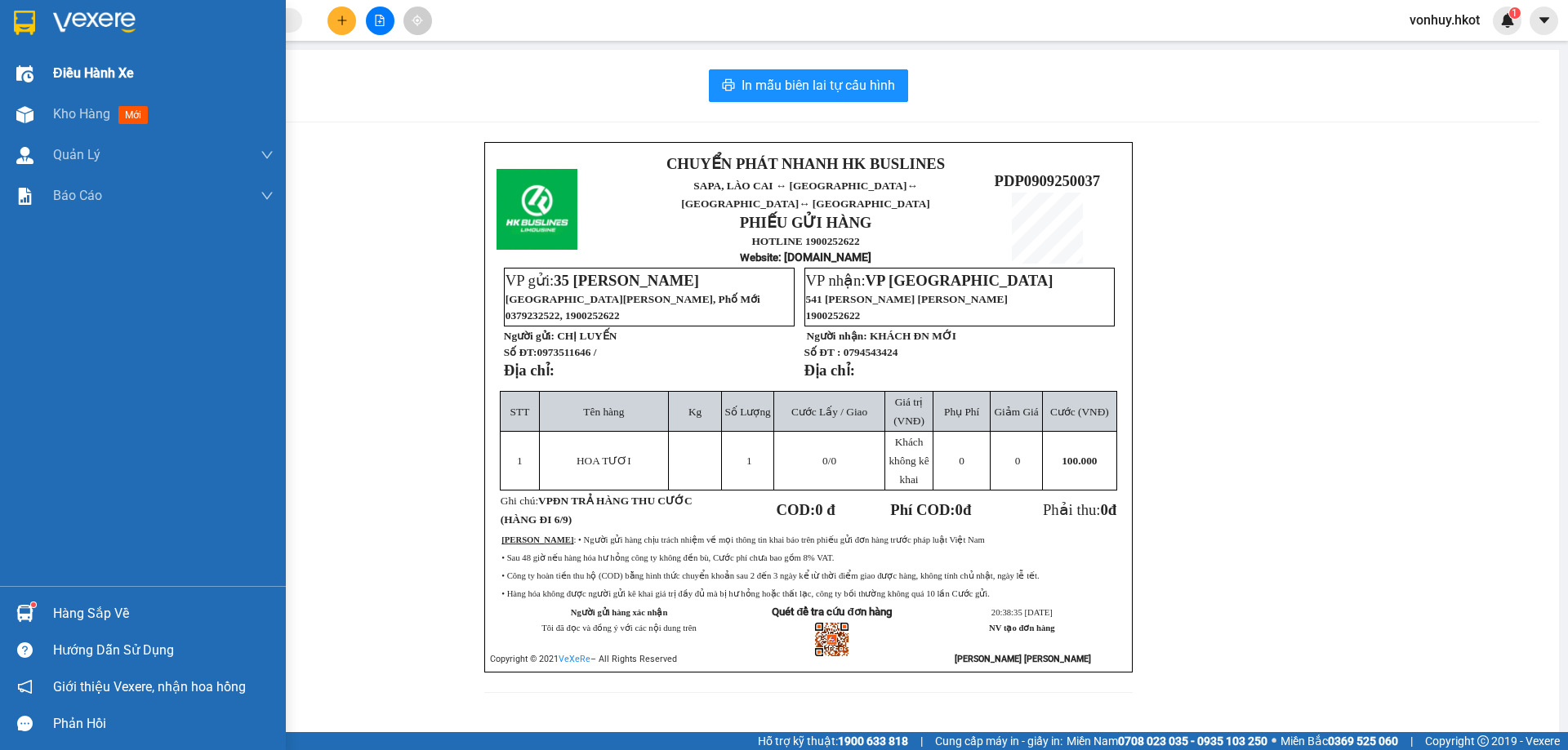
drag, startPoint x: 43, startPoint y: 123, endPoint x: 219, endPoint y: 93, distance: 178.5
click at [43, 112] on div "Kho hàng mới" at bounding box center [142, 114] width 286 height 41
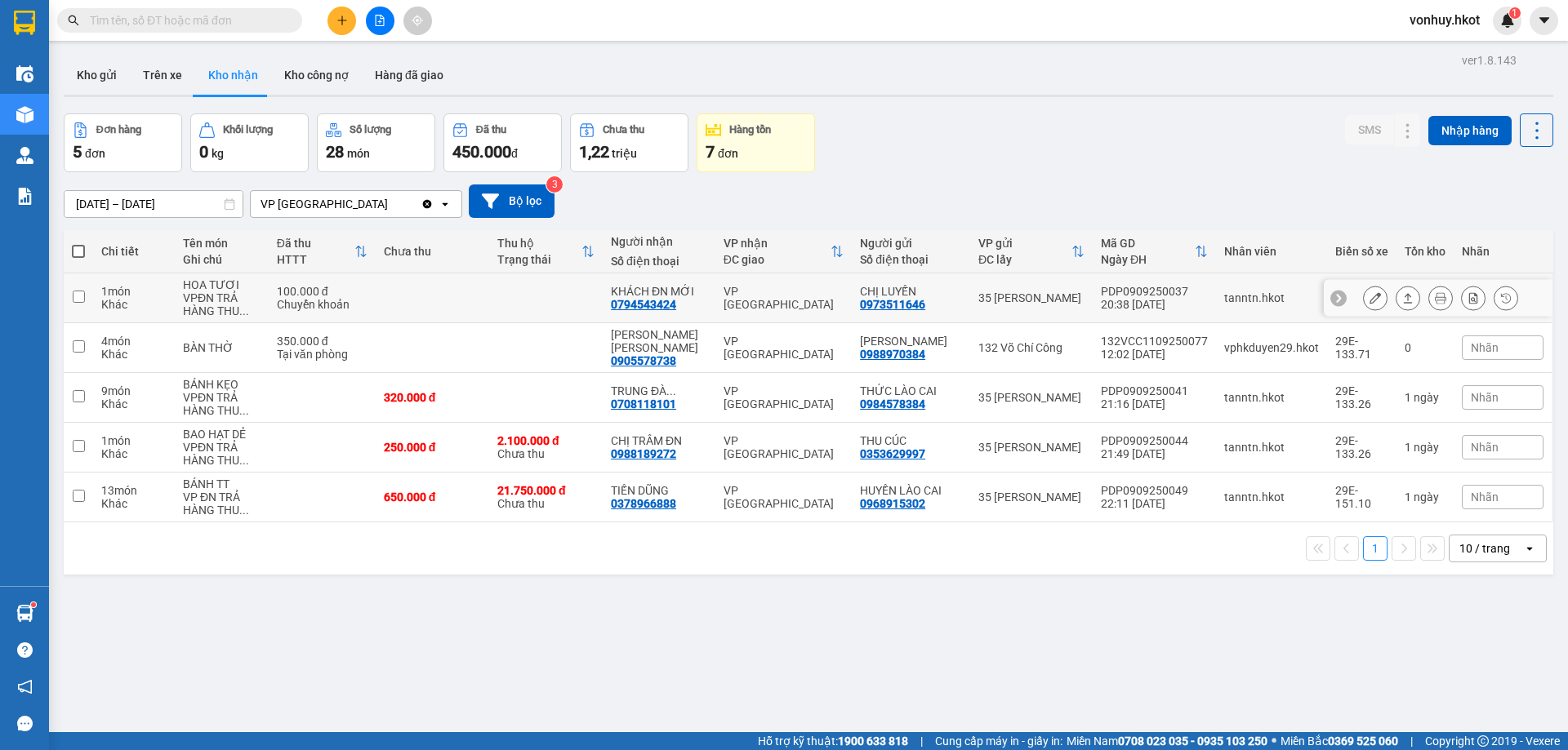
click at [220, 310] on div "VPĐN TRẢ HÀNG THU ..." at bounding box center [222, 304] width 78 height 26
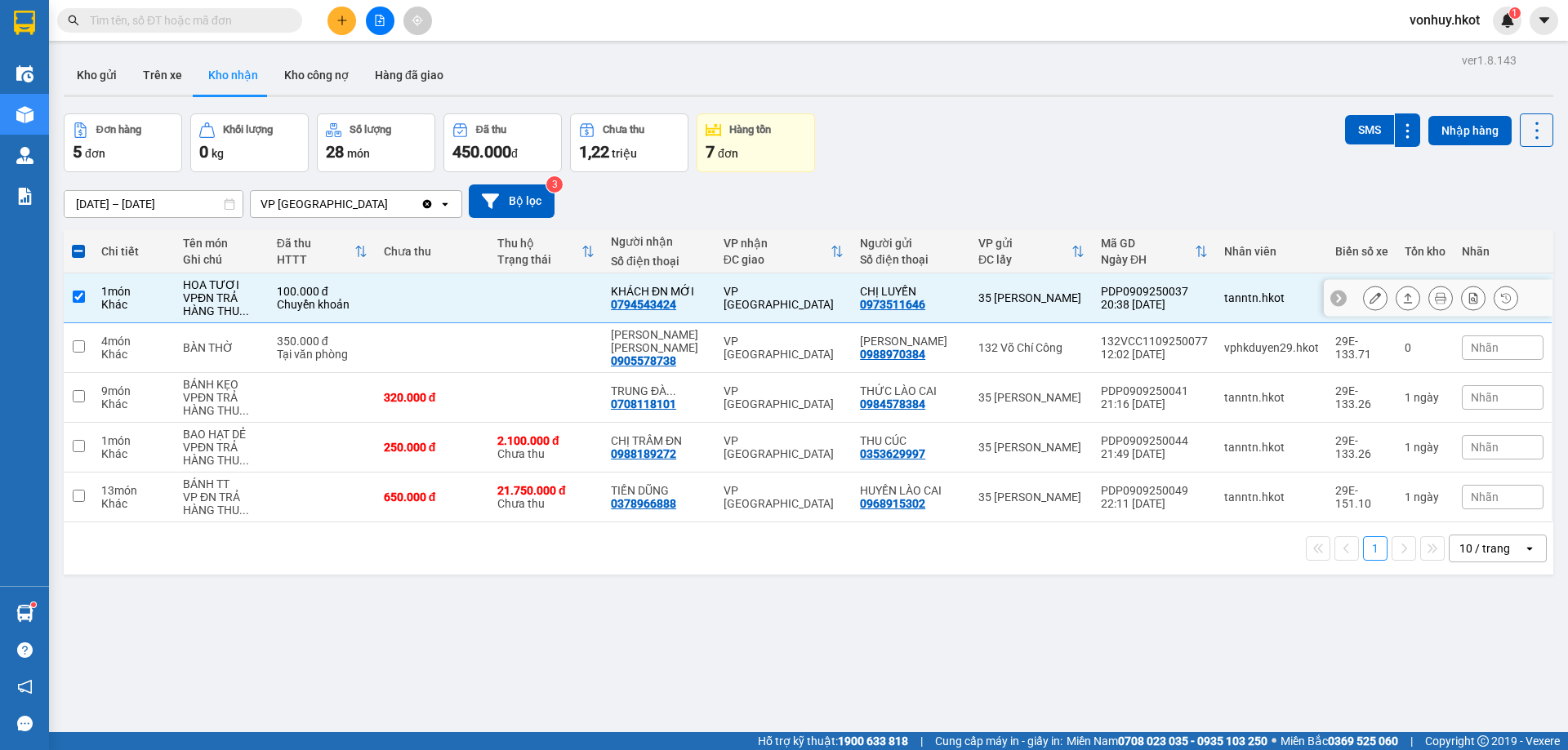
click at [1397, 292] on button at bounding box center [1408, 297] width 22 height 28
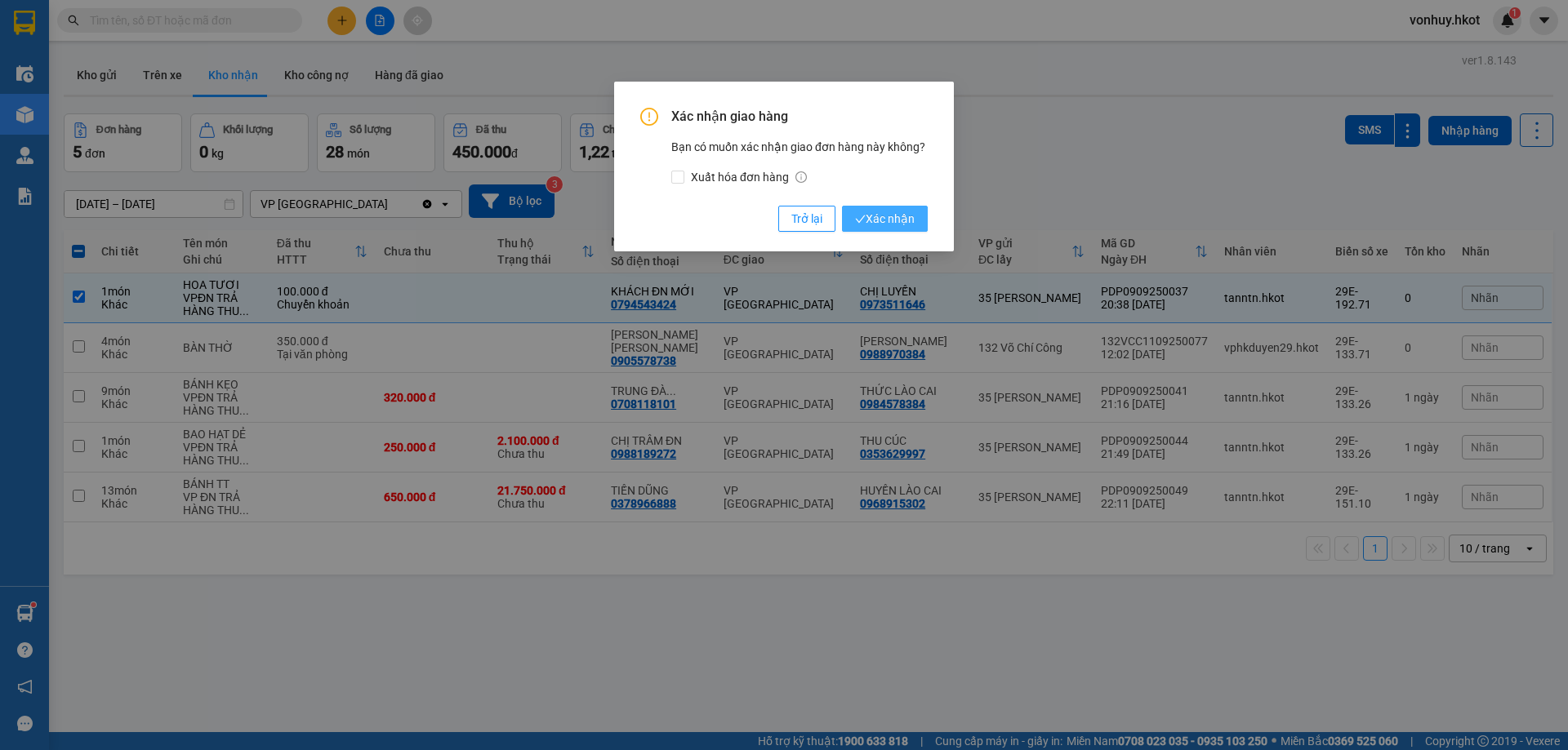
click at [899, 220] on span "Xác nhận" at bounding box center [885, 218] width 60 height 18
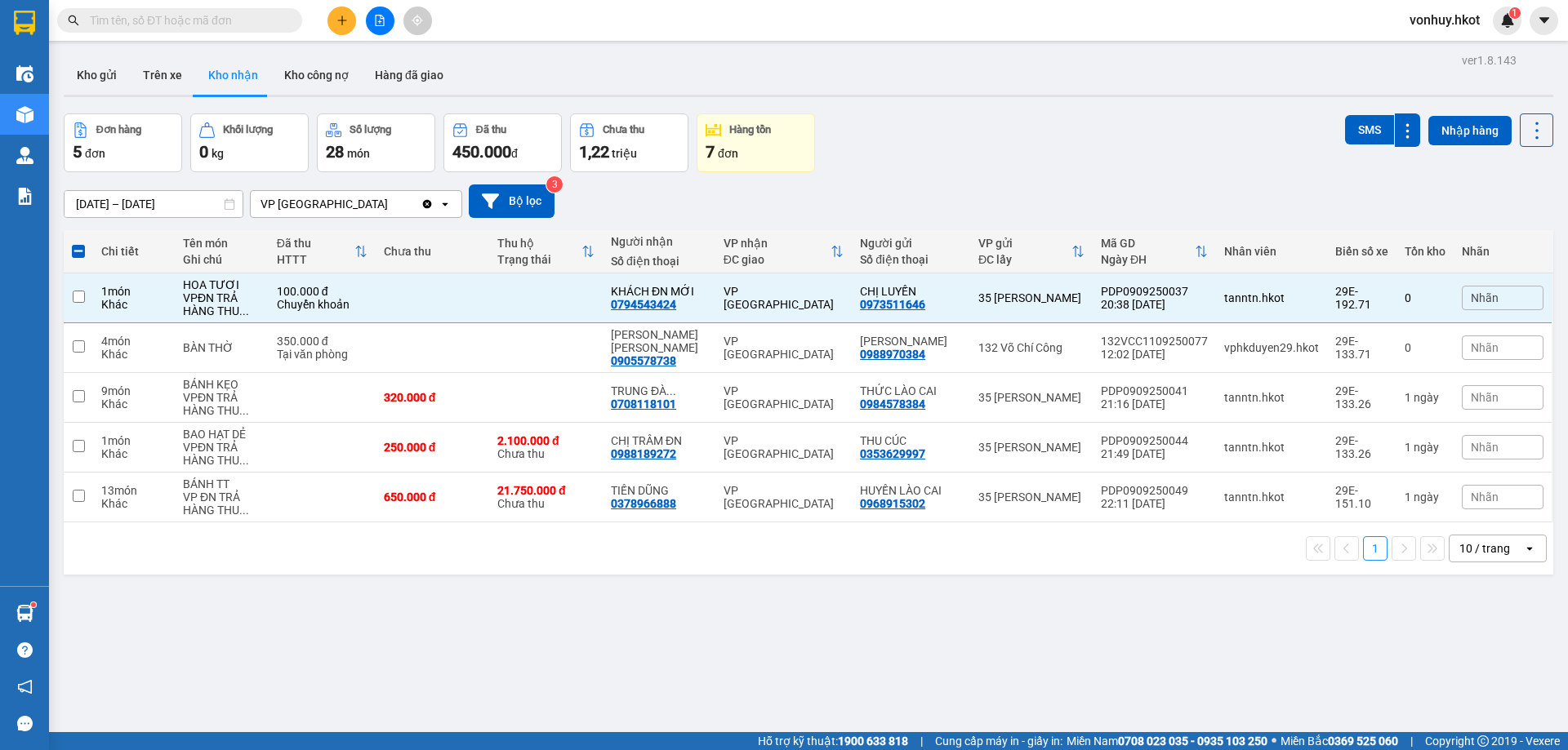
checkbox input "false"
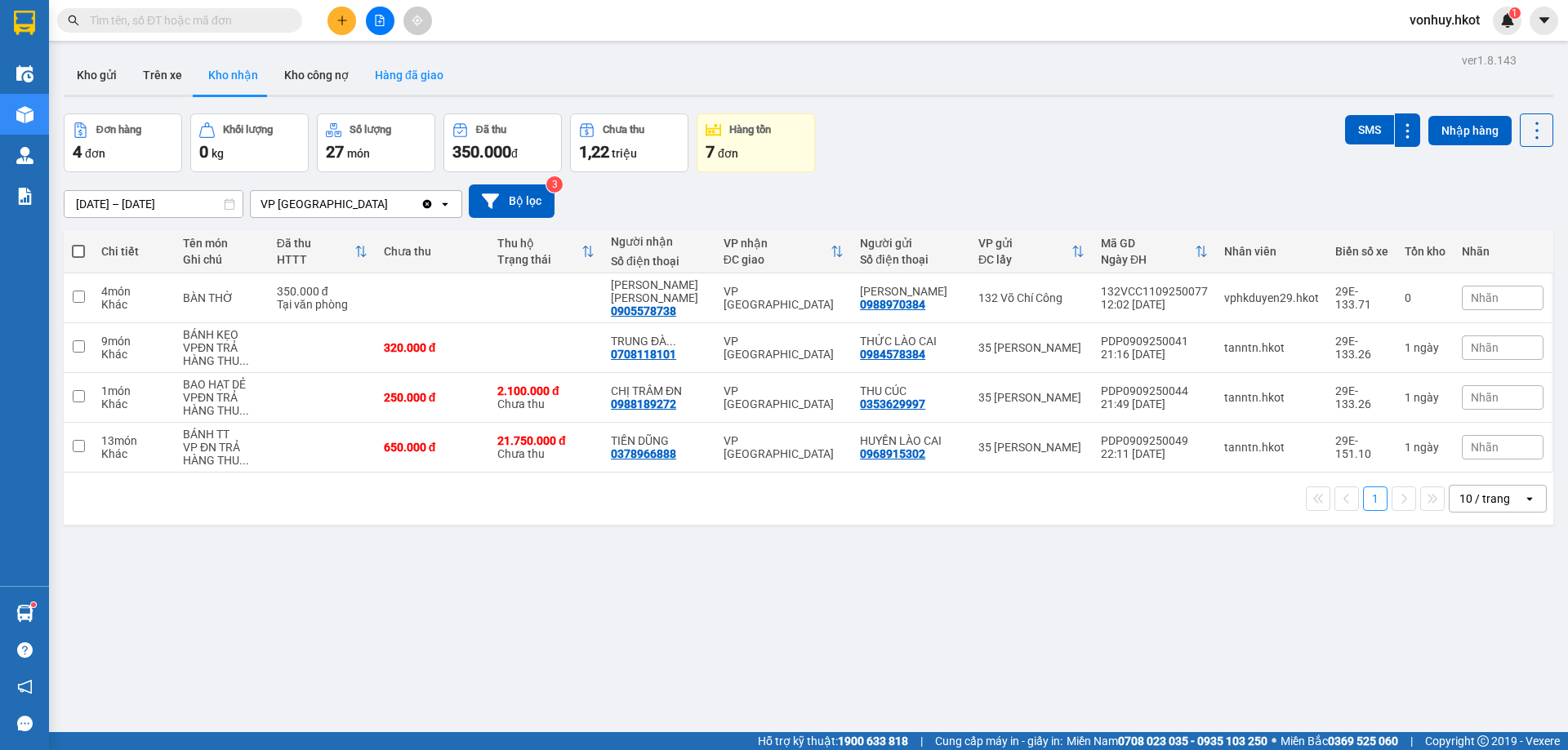
click at [395, 80] on button "Hàng đã giao" at bounding box center [409, 75] width 95 height 39
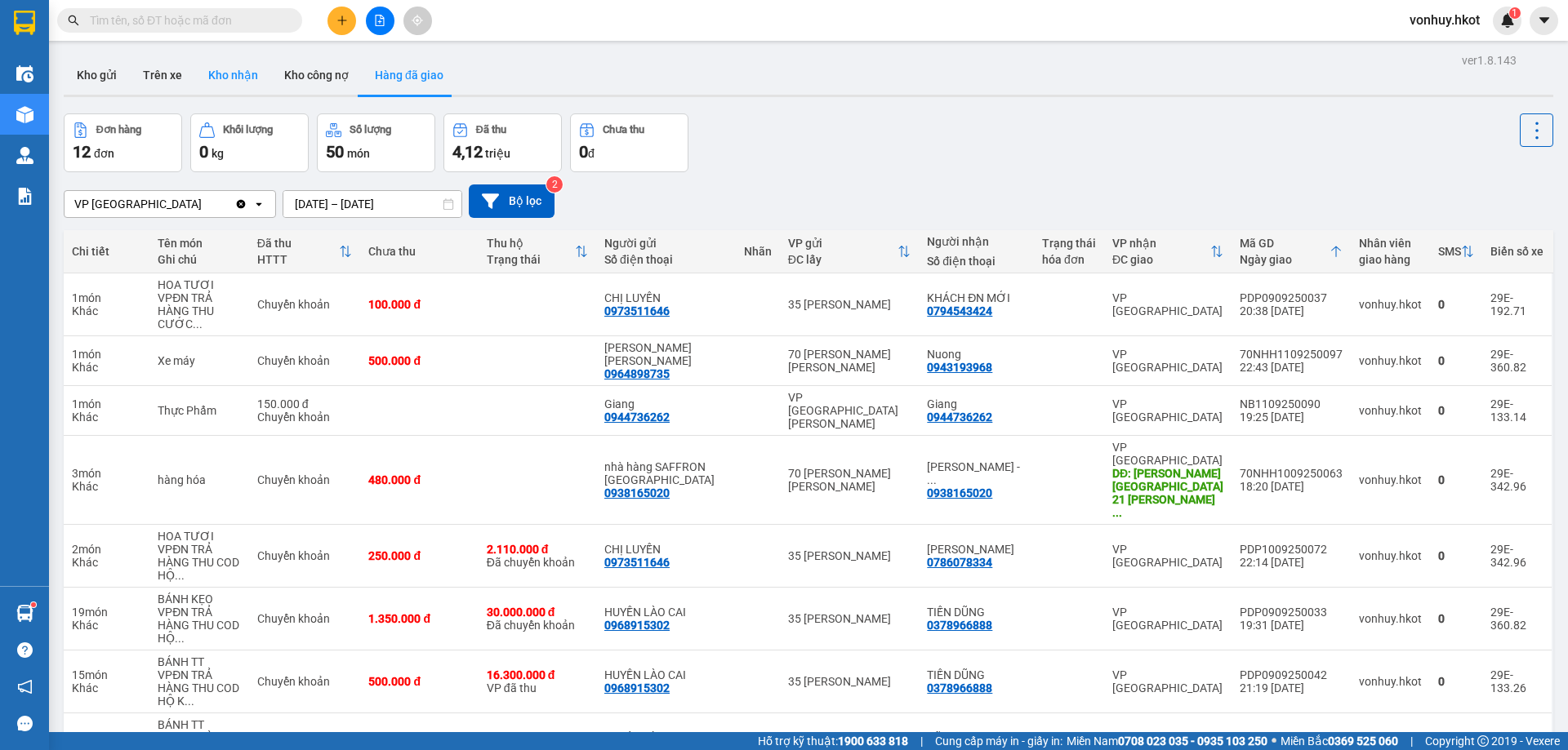
click at [226, 74] on button "Kho nhận" at bounding box center [233, 75] width 76 height 39
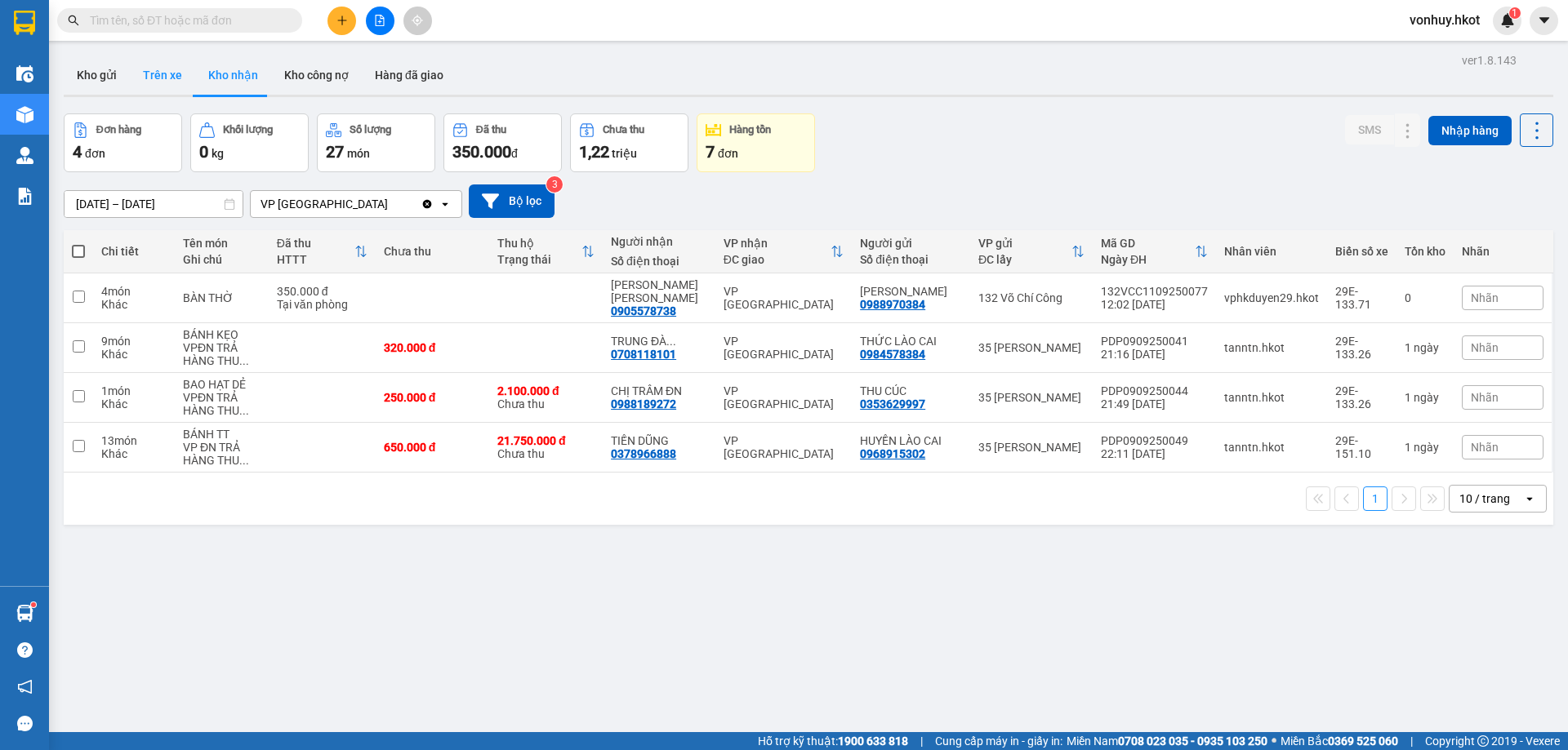
click at [163, 84] on button "Trên xe" at bounding box center [162, 75] width 65 height 39
type input "[DATE] – [DATE]"
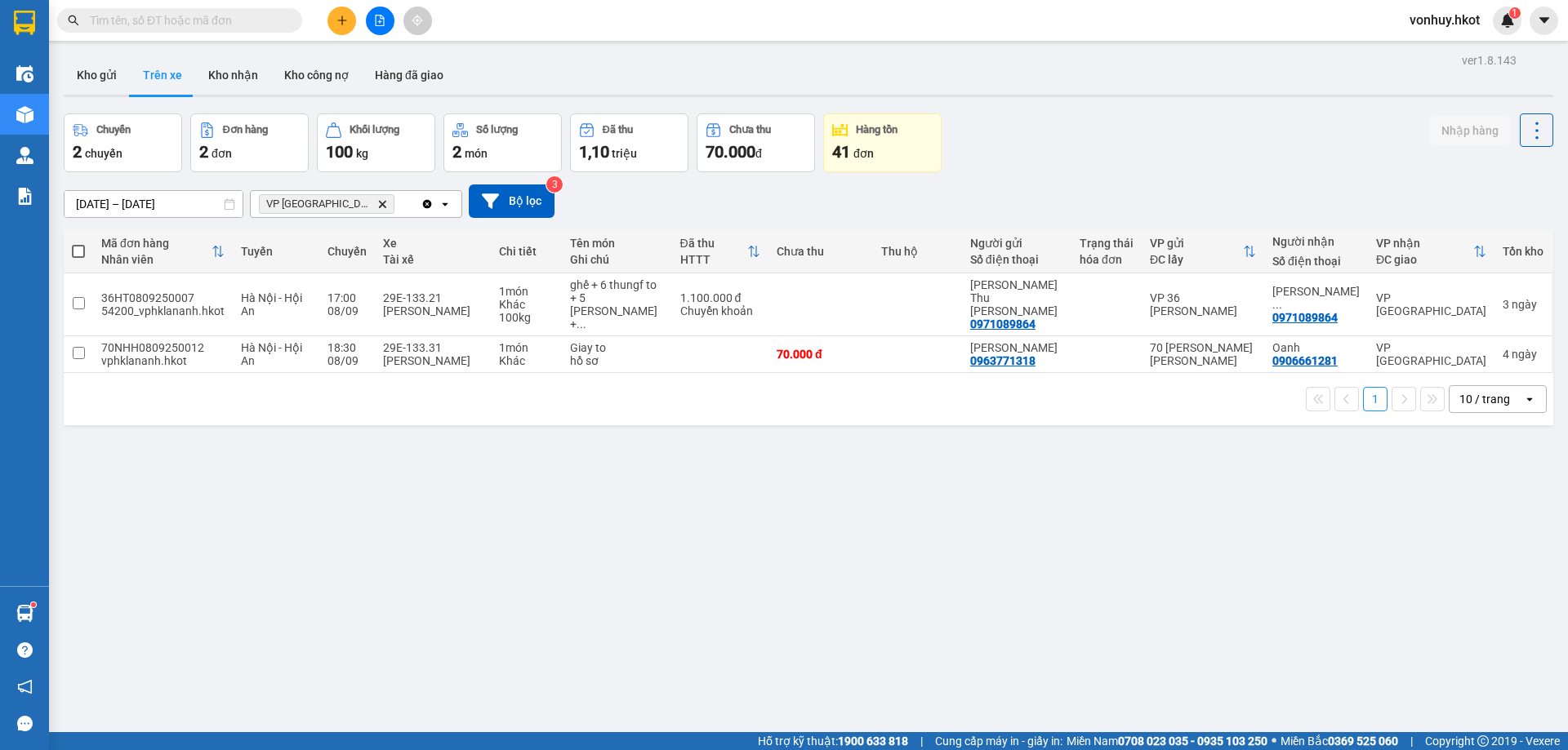
click at [378, 203] on icon "Delete" at bounding box center [382, 204] width 10 height 10
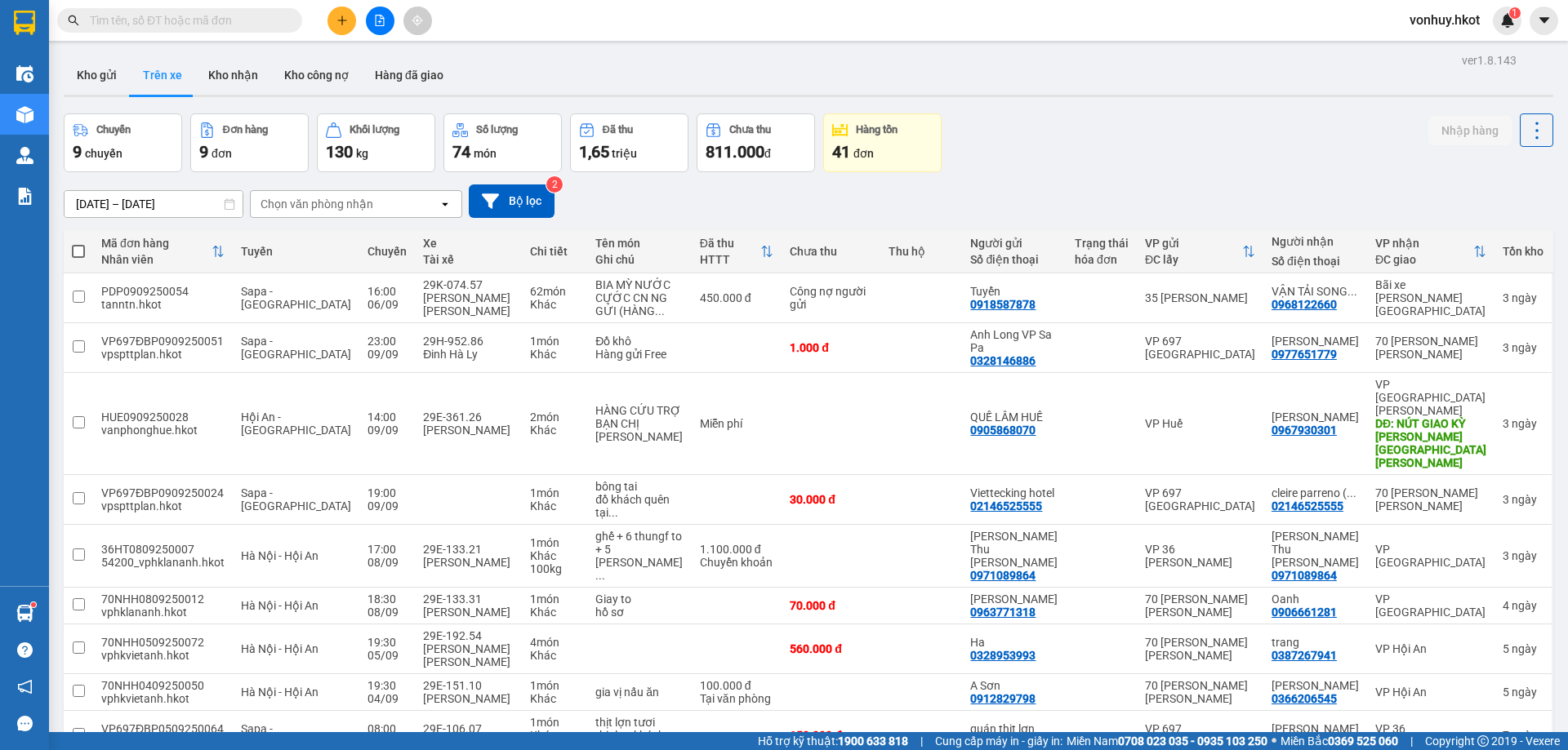
click at [306, 203] on div "Chọn văn phòng nhận" at bounding box center [317, 204] width 113 height 17
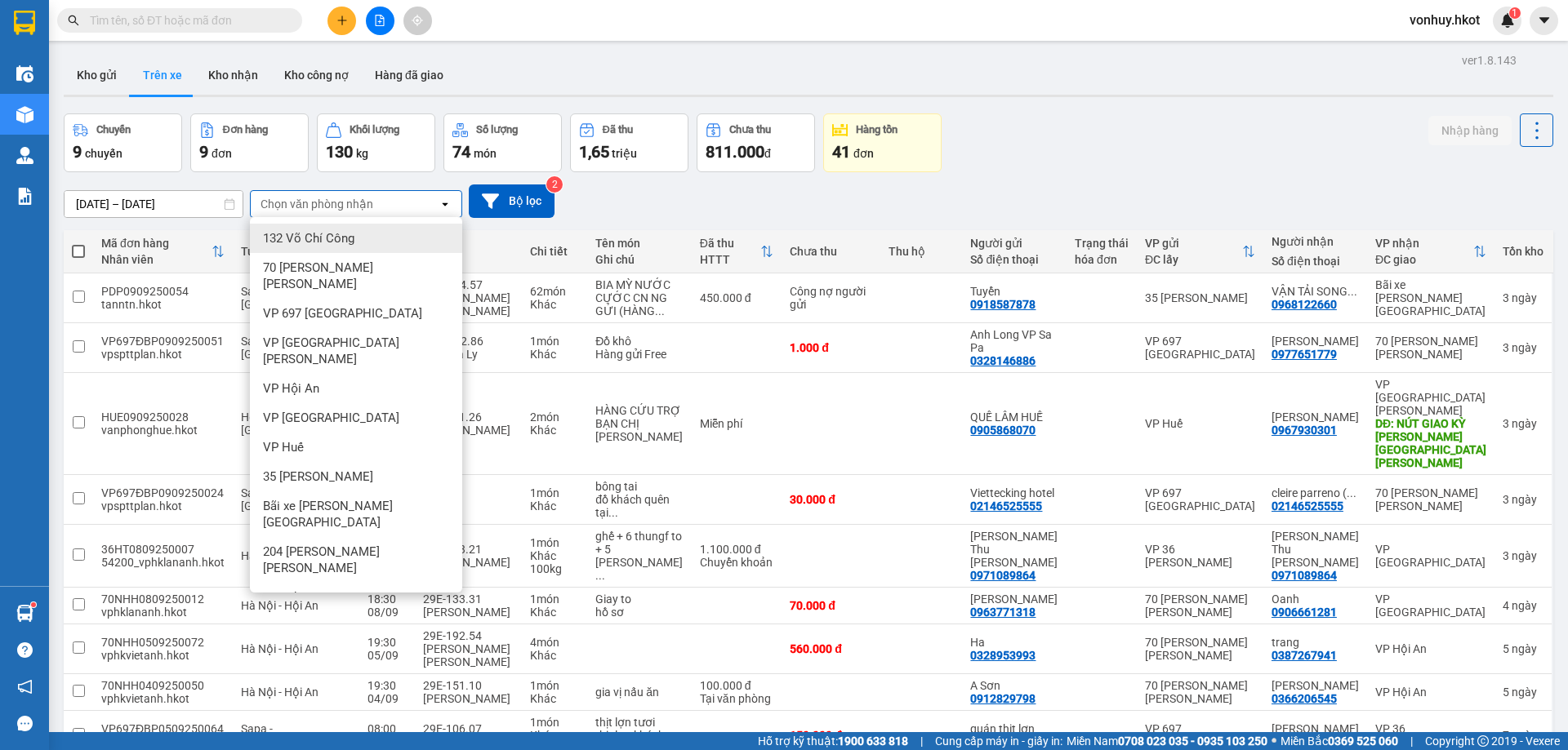
click at [317, 233] on span "132 Võ Chí Công" at bounding box center [309, 238] width 92 height 17
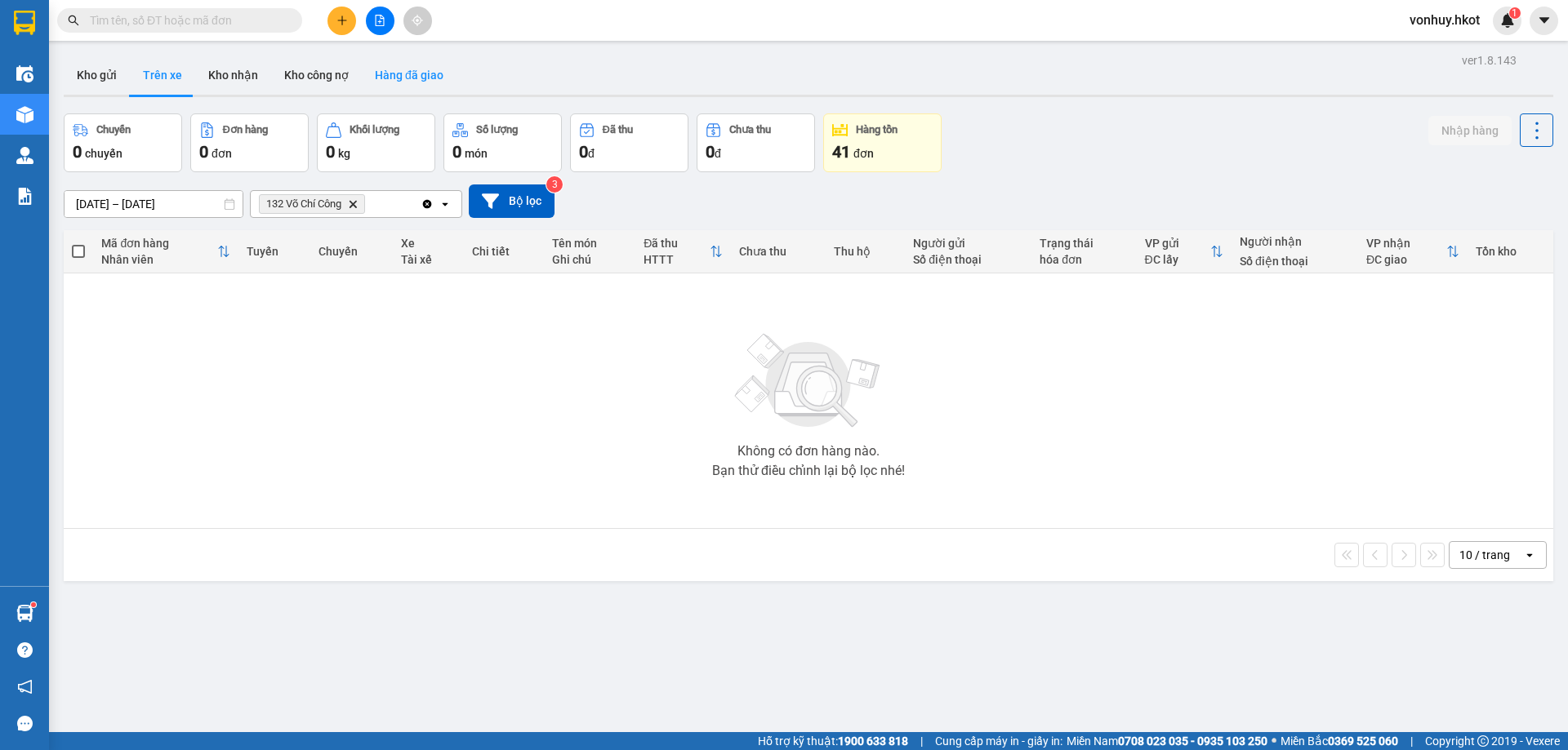
click at [390, 71] on button "Hàng đã giao" at bounding box center [409, 75] width 95 height 39
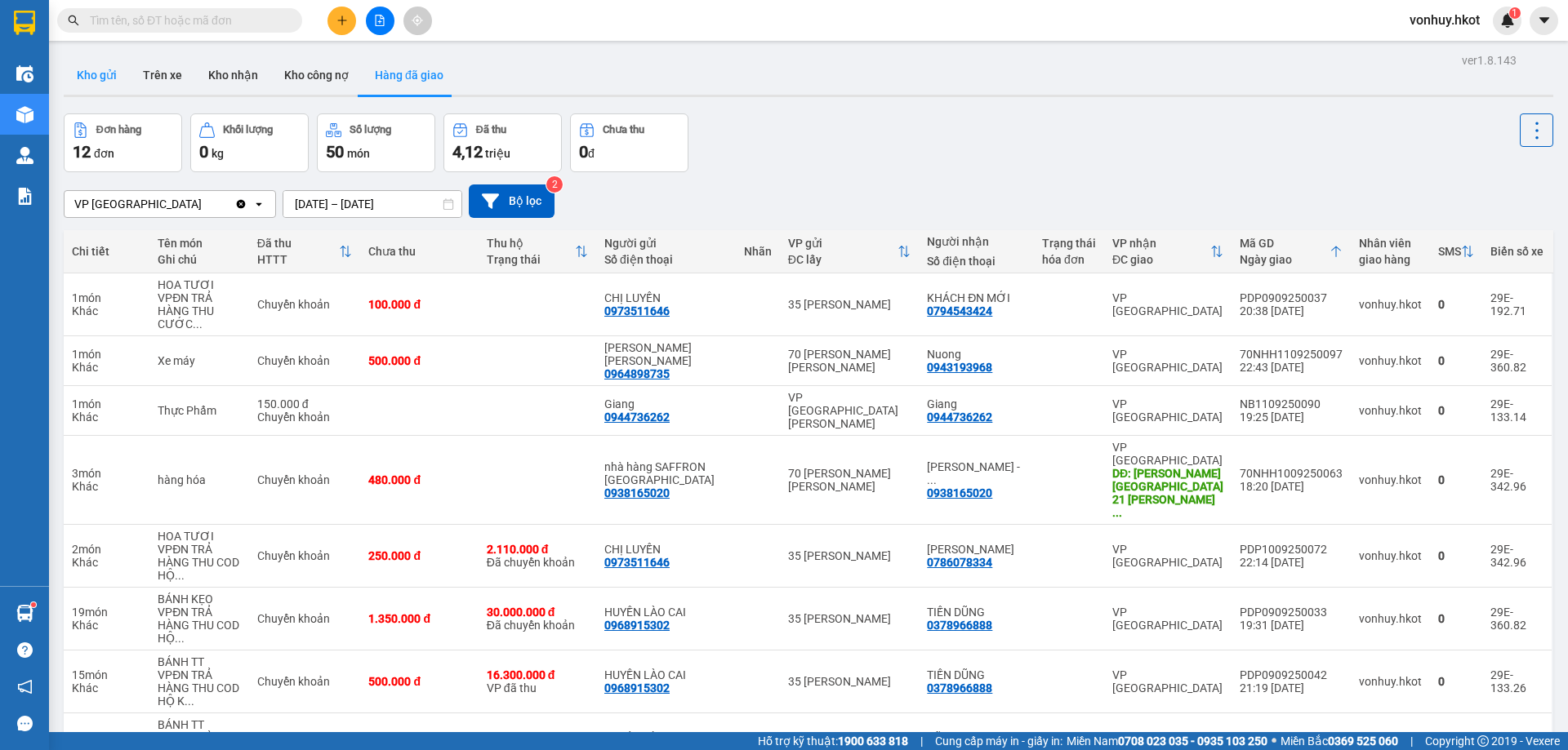
click at [84, 78] on button "Kho gửi" at bounding box center [97, 75] width 66 height 39
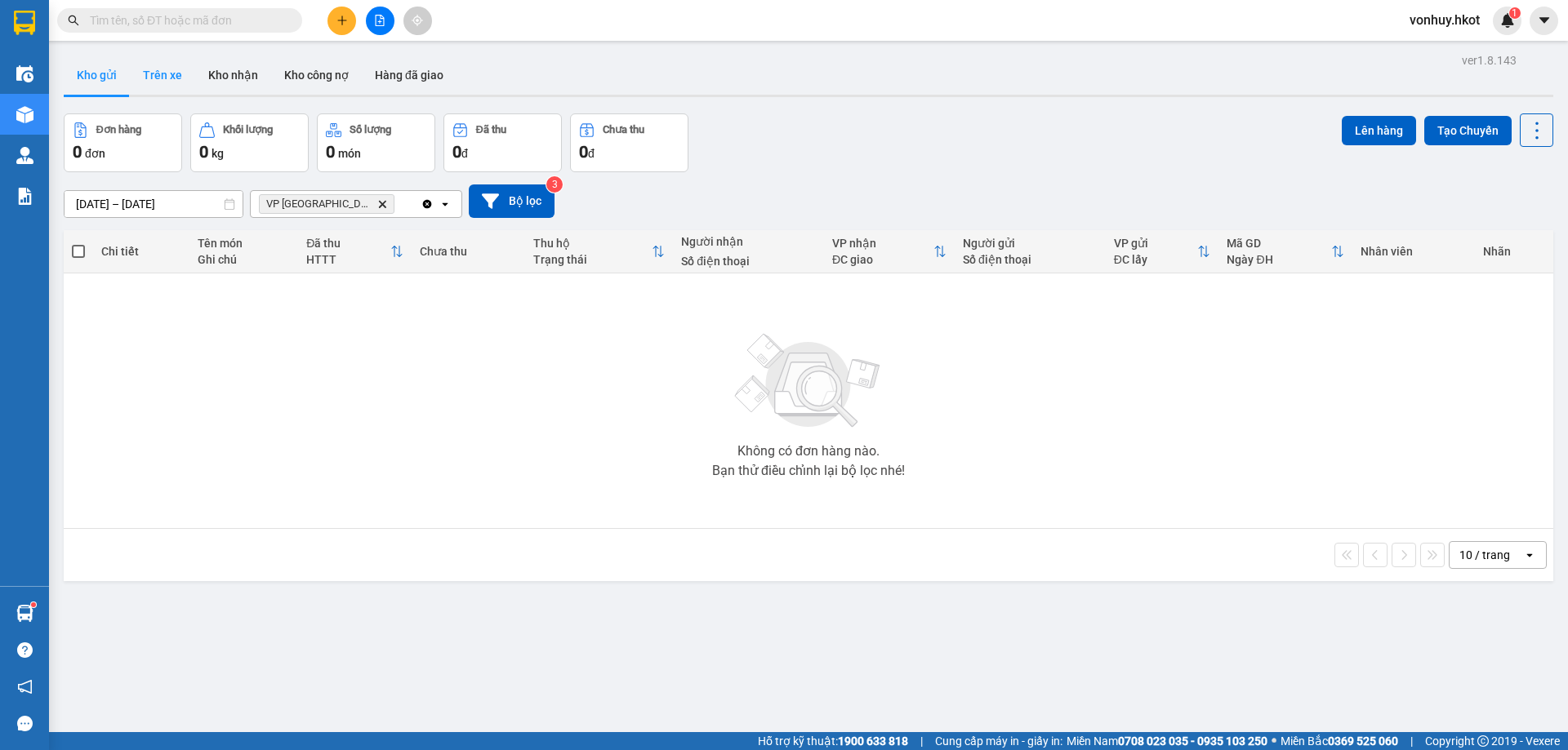
click at [152, 67] on button "Trên xe" at bounding box center [162, 75] width 65 height 39
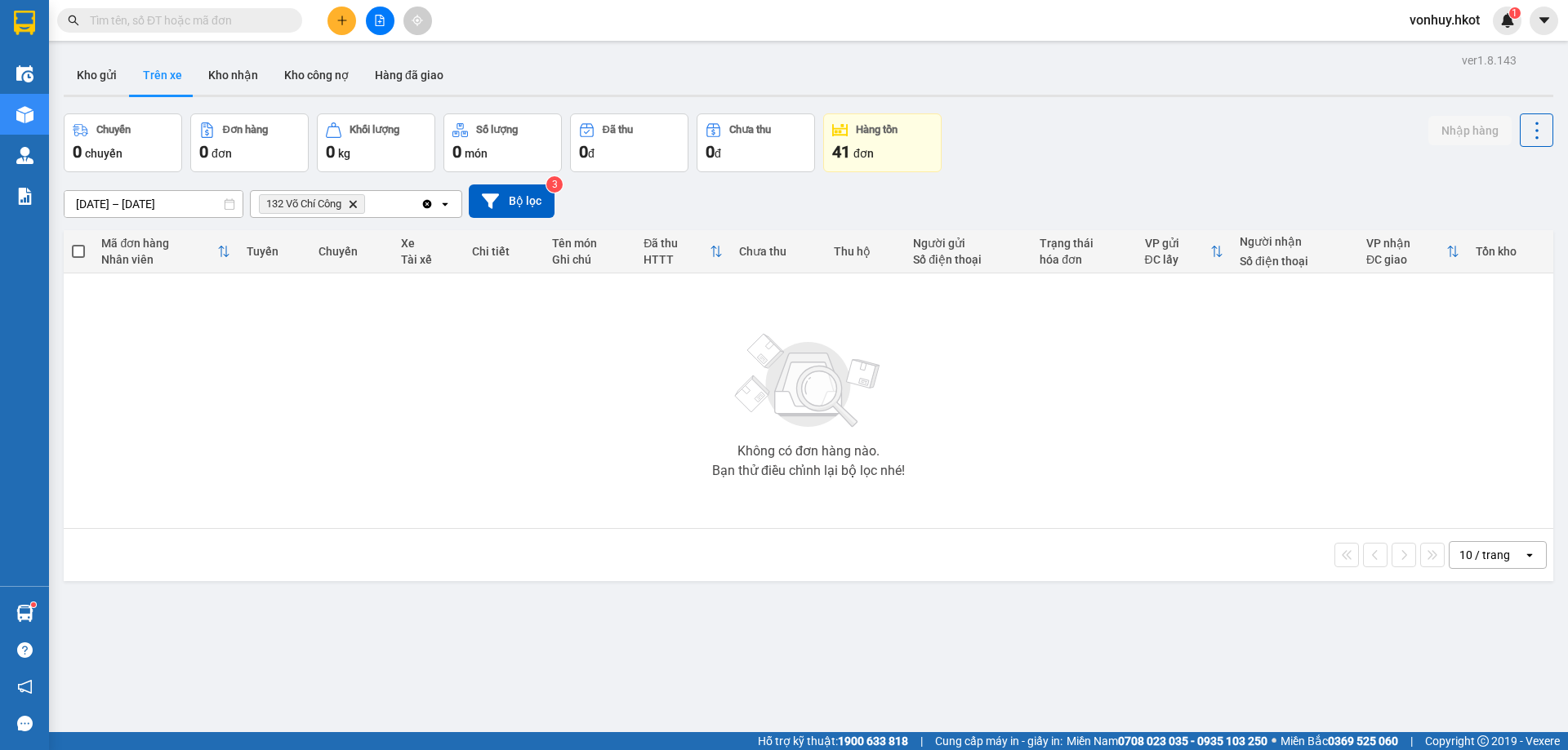
click at [355, 208] on icon "Delete" at bounding box center [353, 204] width 10 height 10
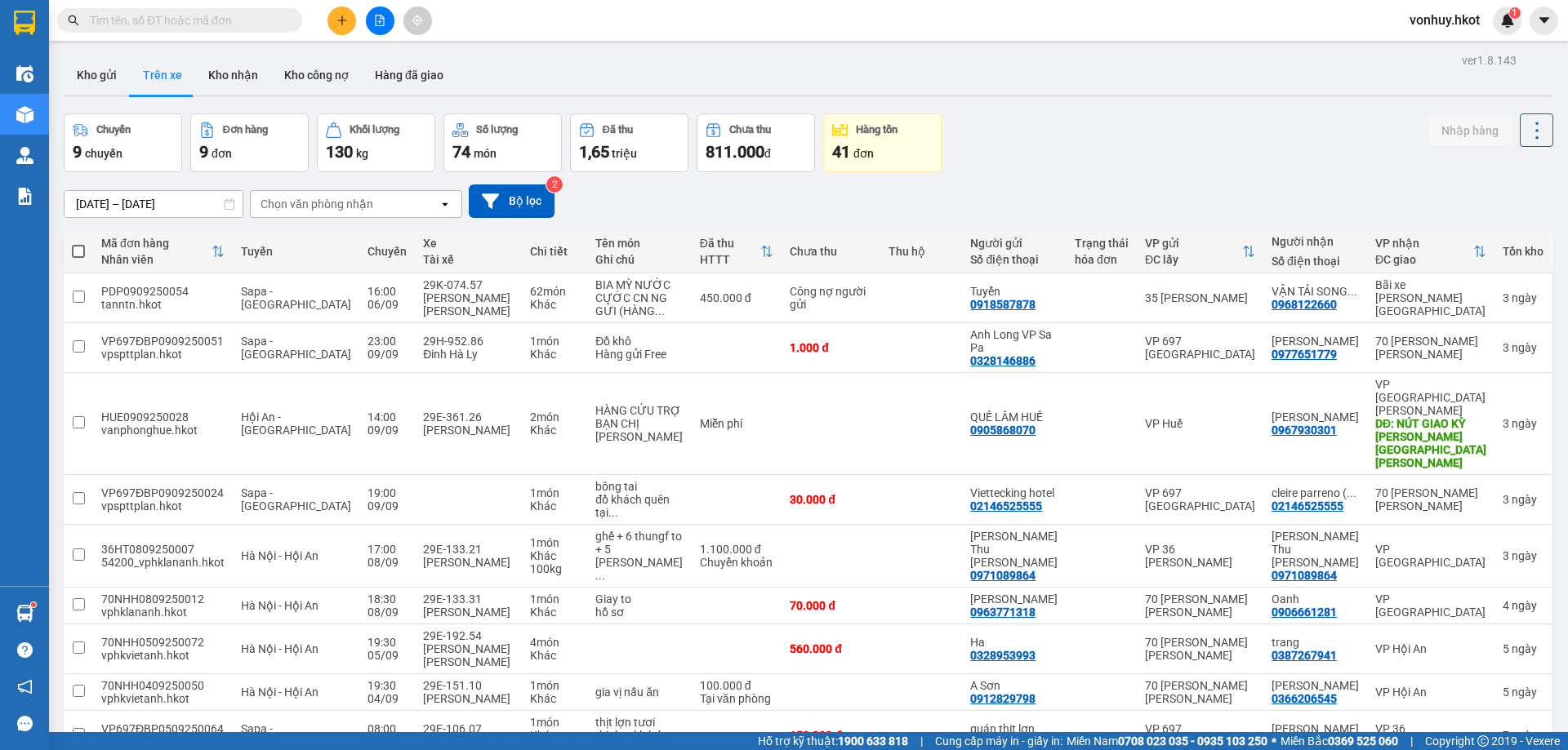
click at [330, 203] on div "Chọn văn phòng nhận" at bounding box center [317, 204] width 113 height 17
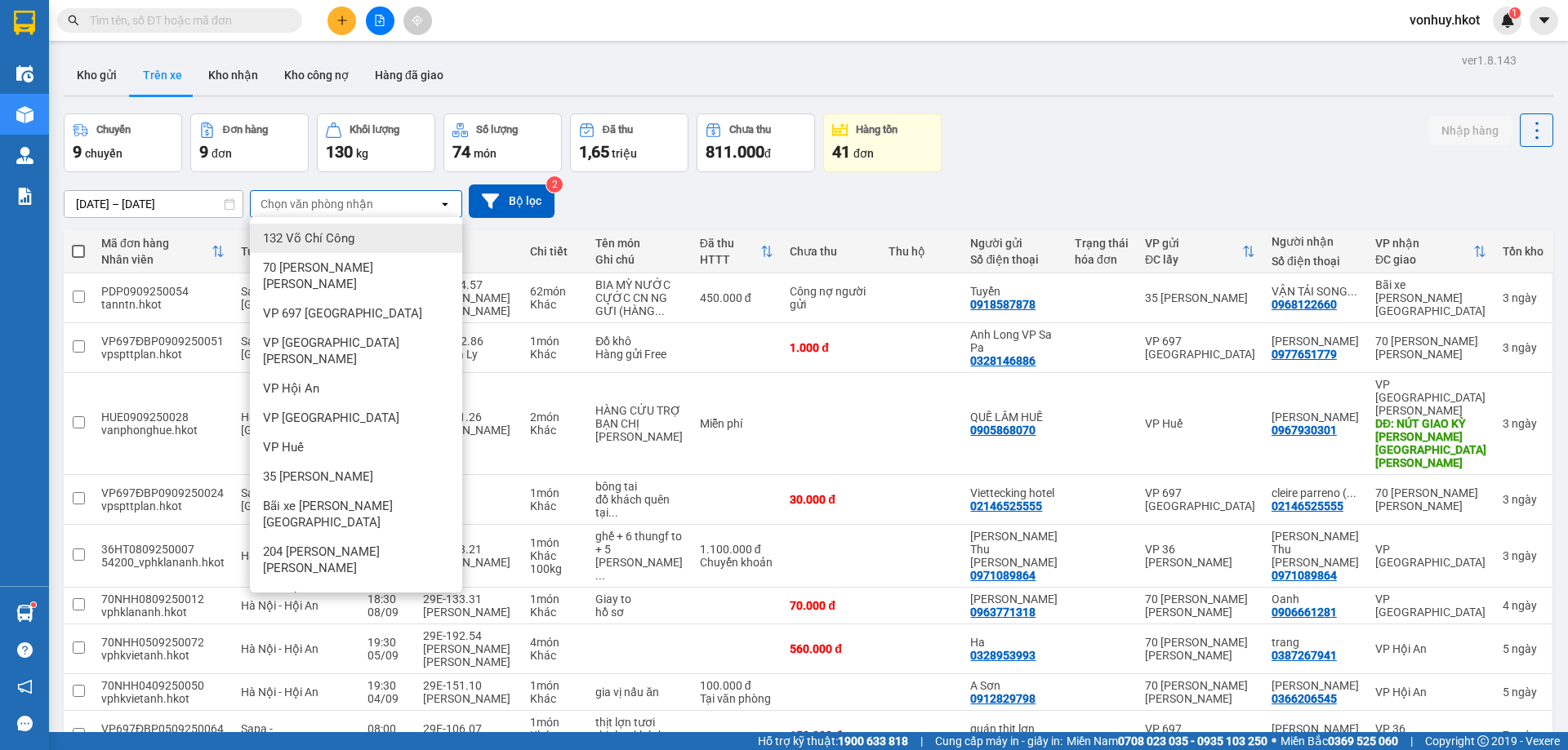
type input "d"
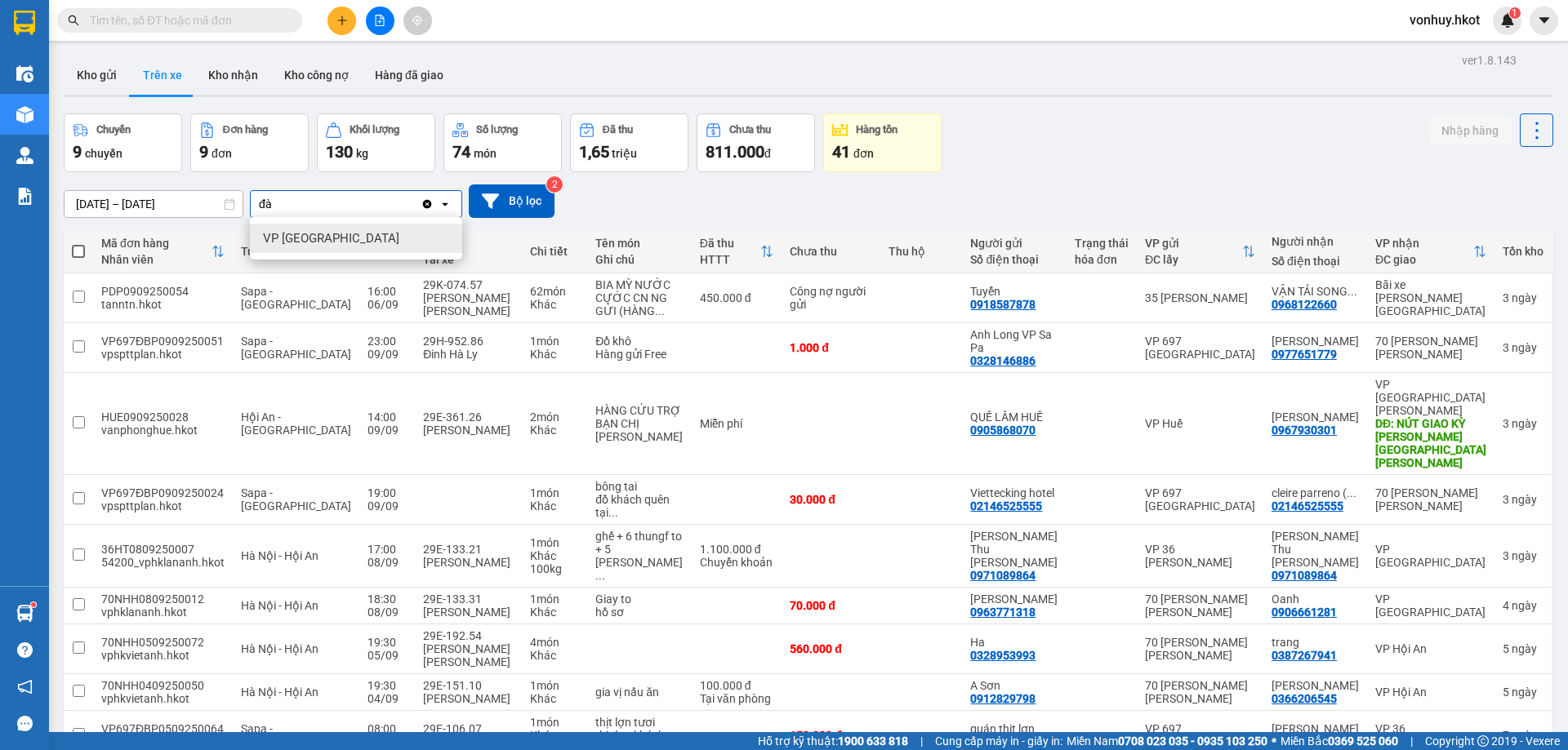
type input "đà"
click at [330, 236] on div "VP [GEOGRAPHIC_DATA]" at bounding box center [356, 238] width 213 height 29
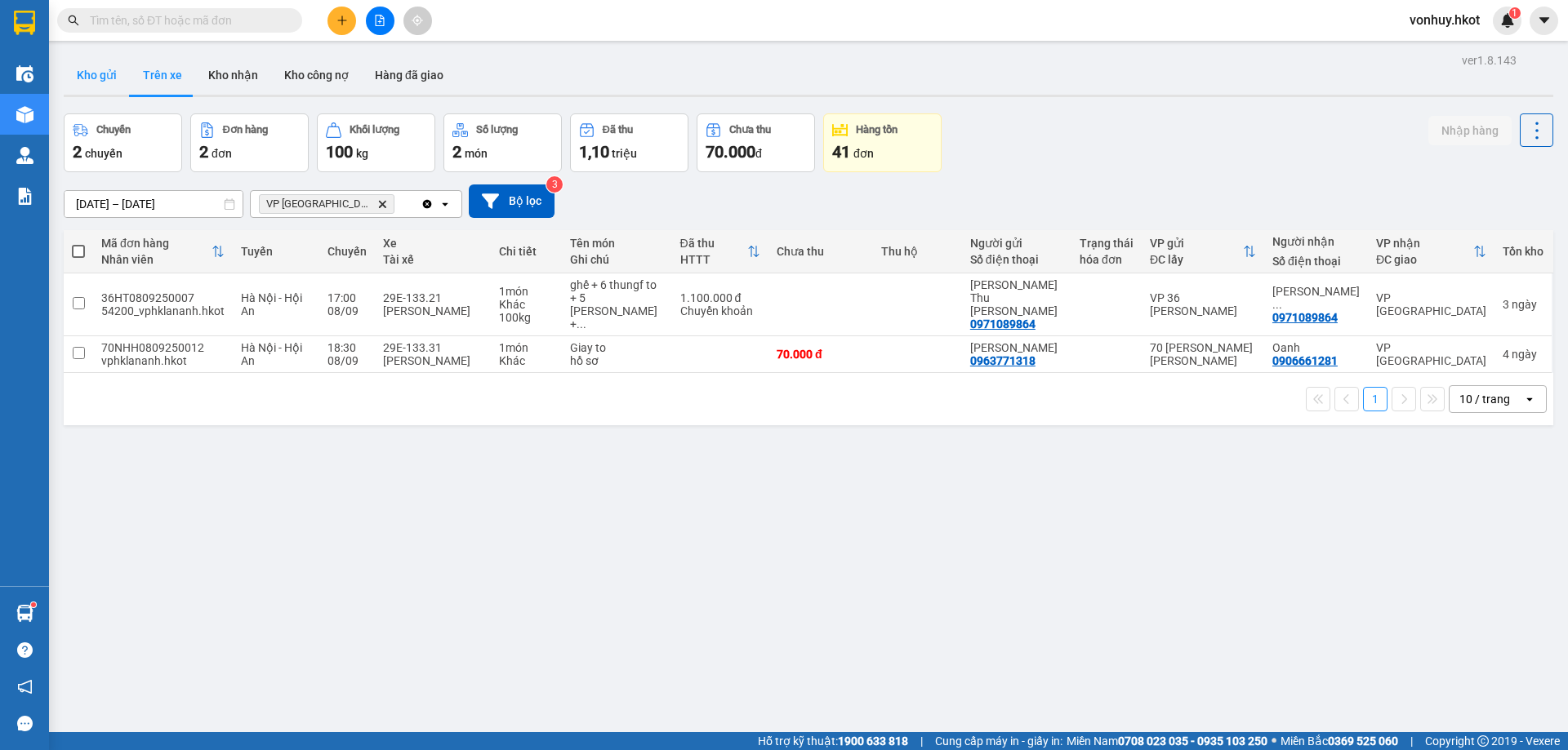
click at [98, 74] on button "Kho gửi" at bounding box center [97, 75] width 66 height 39
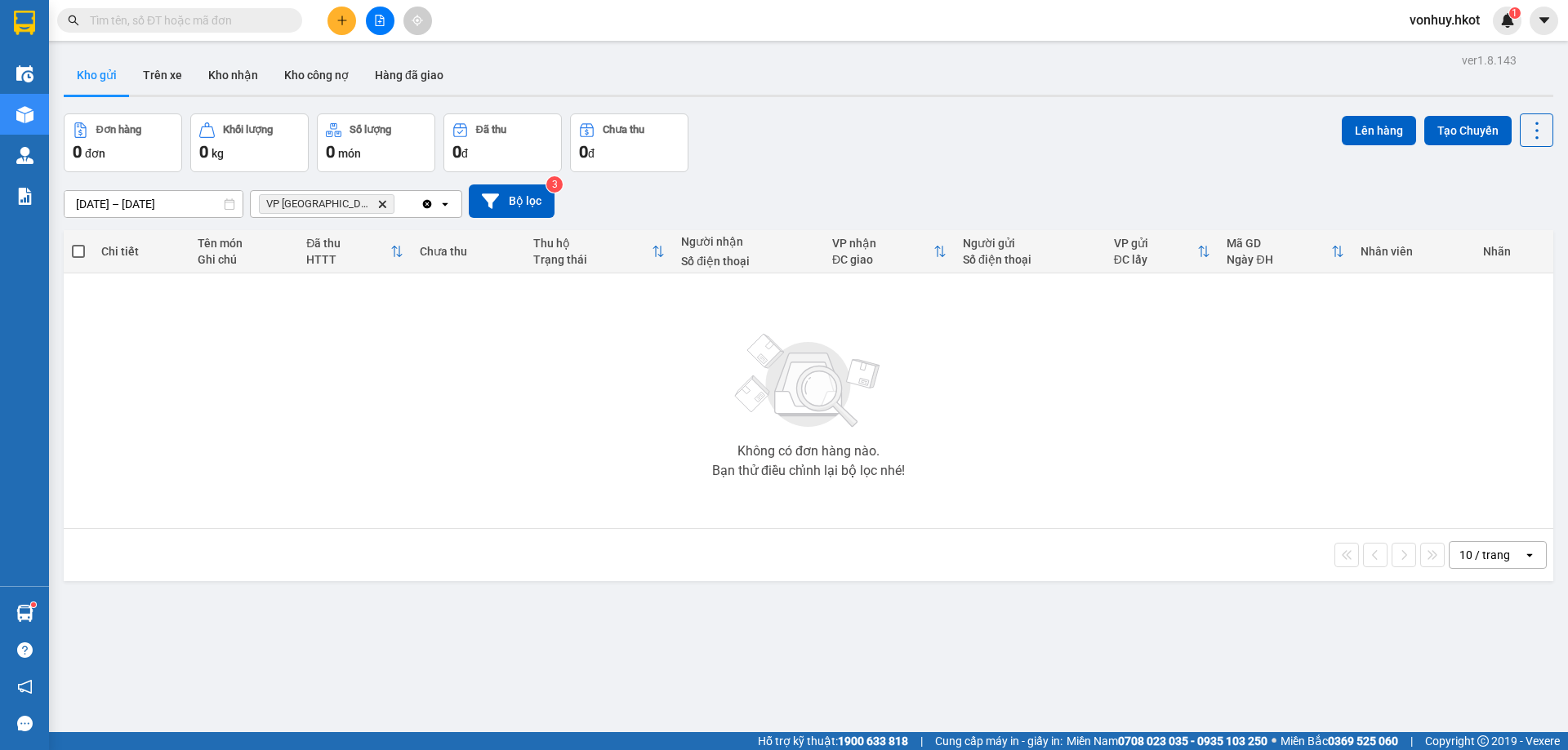
click at [118, 200] on input "[DATE] – [DATE]" at bounding box center [153, 204] width 179 height 26
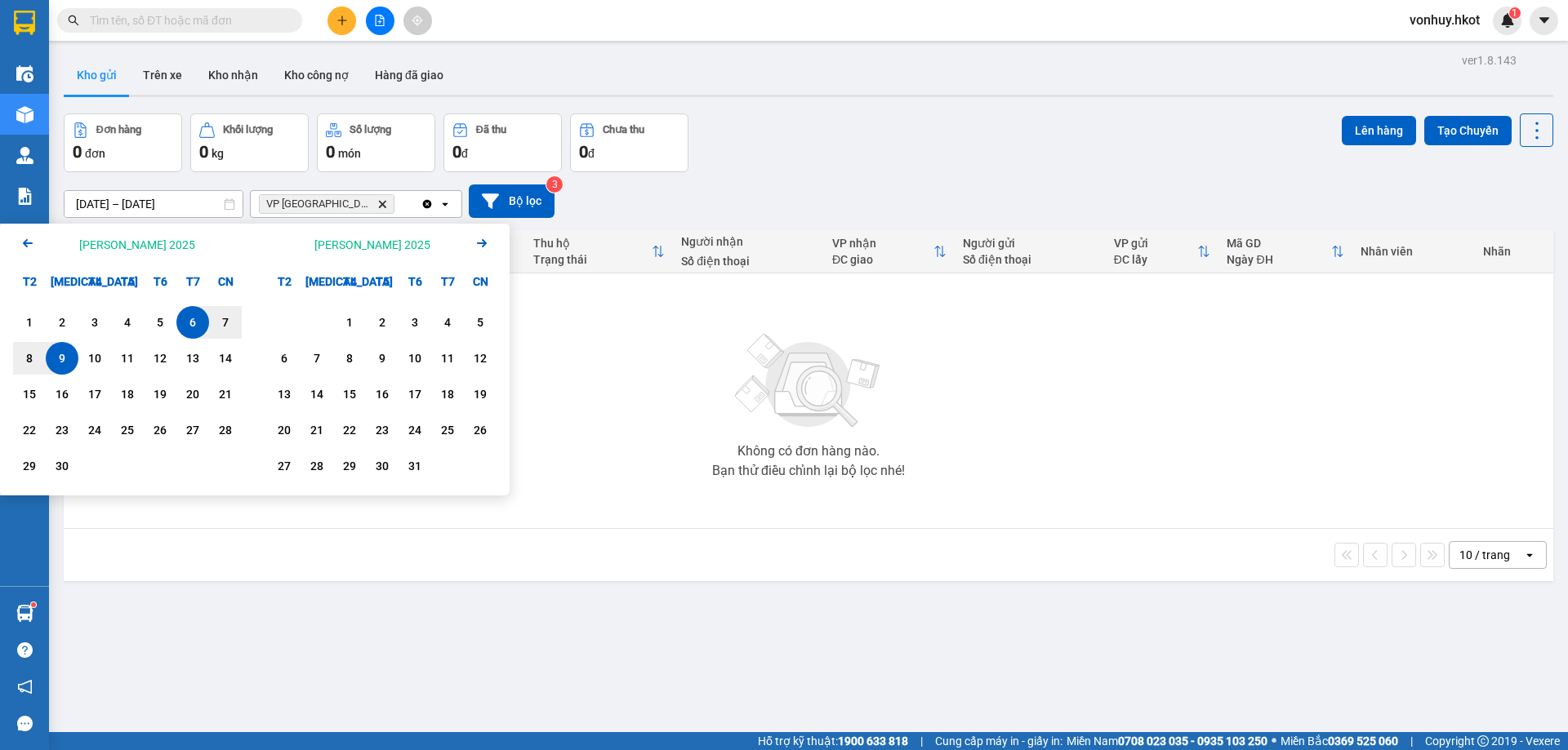
click at [66, 353] on div "9" at bounding box center [61, 358] width 22 height 20
click at [156, 358] on div "12" at bounding box center [159, 358] width 22 height 20
type input "[DATE] – [DATE]"
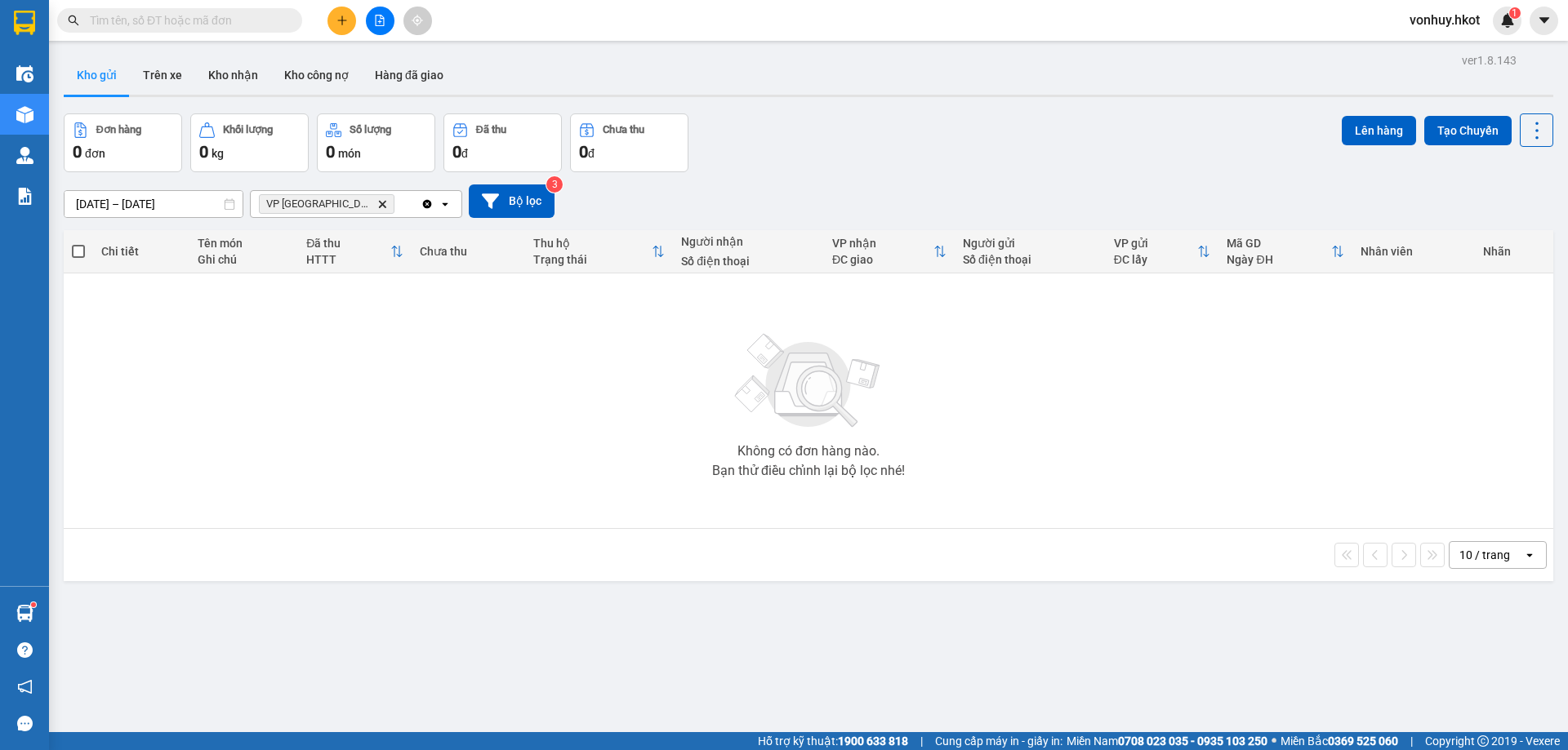
click at [379, 202] on icon "VP Đà Nẵng, close by backspace" at bounding box center [382, 204] width 8 height 8
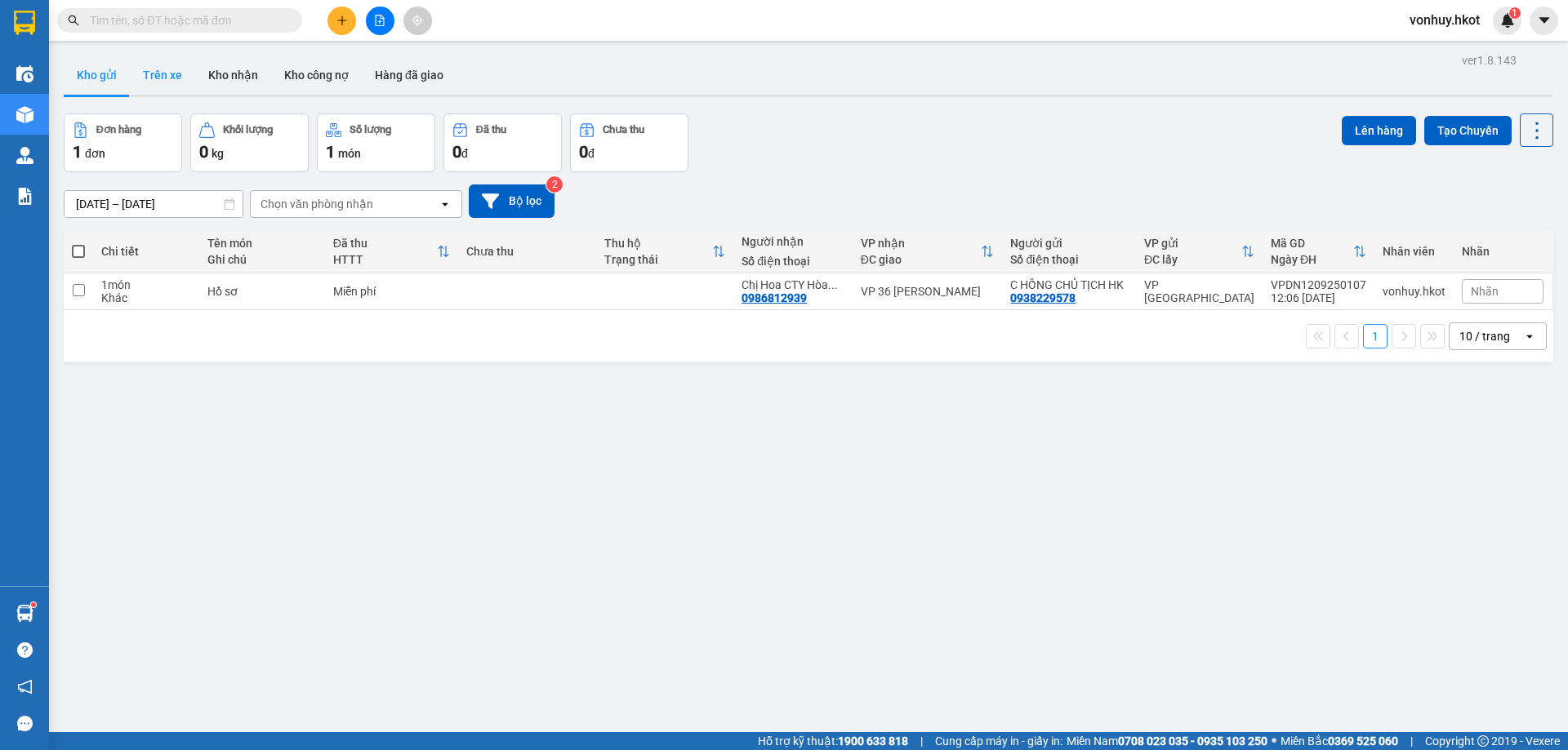
click at [148, 78] on button "Trên xe" at bounding box center [162, 75] width 65 height 39
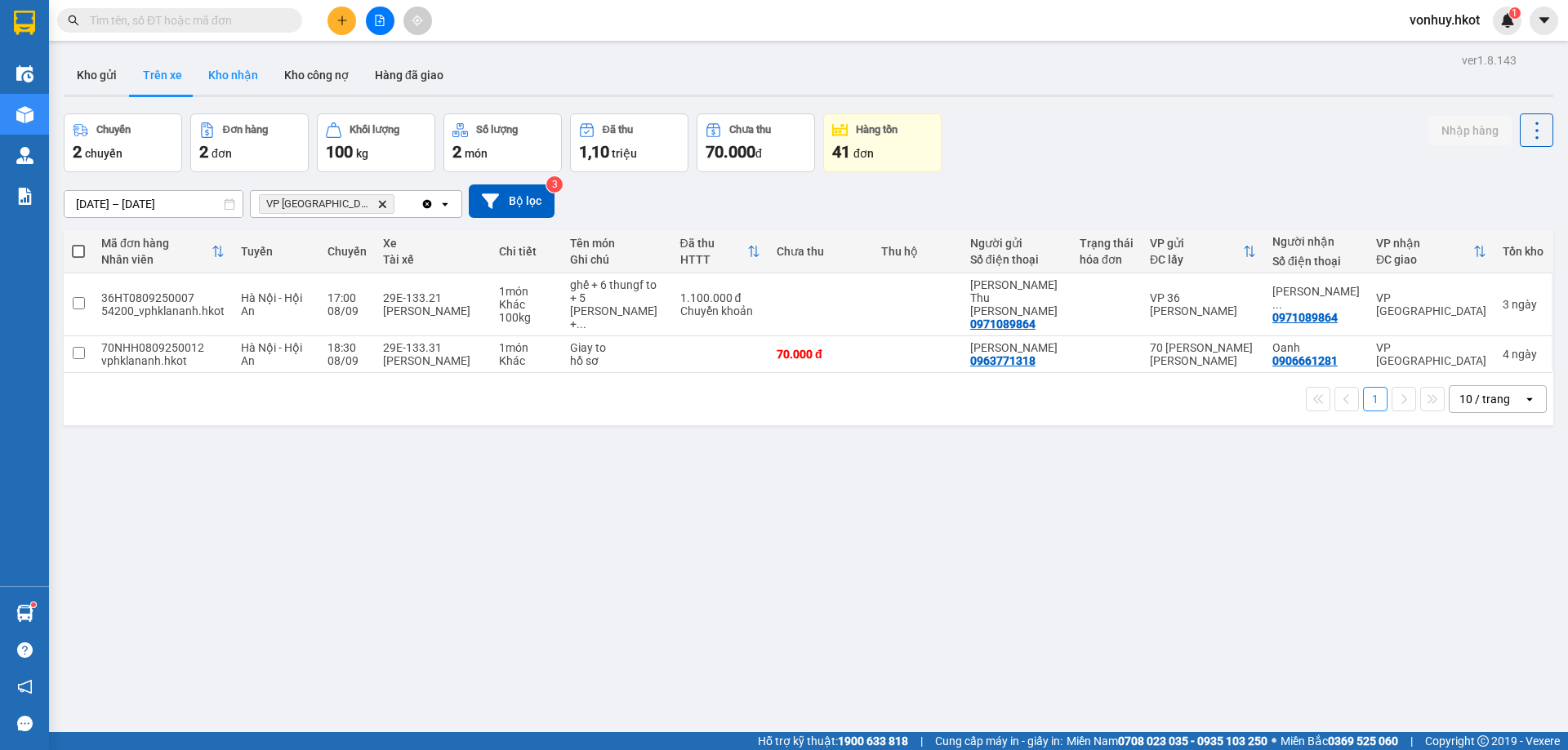
click at [222, 78] on button "Kho nhận" at bounding box center [233, 75] width 76 height 39
type input "[DATE] – [DATE]"
